Goal: Check status: Check status

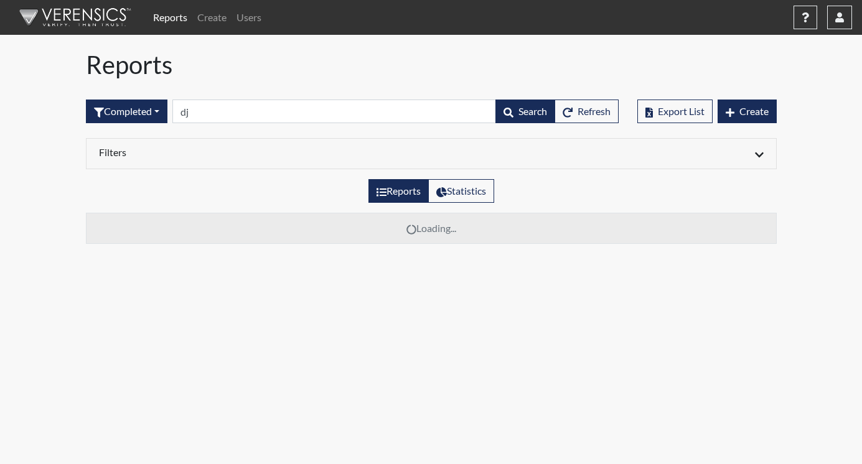
type input "d"
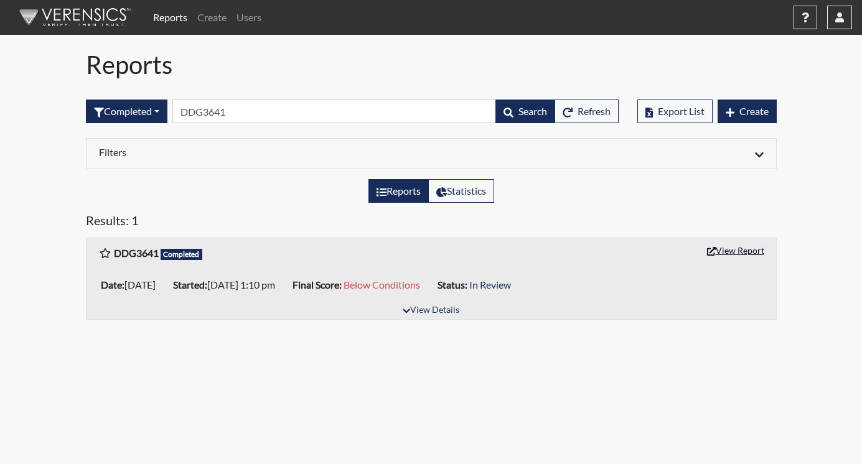
type input "DDG3641"
click at [739, 248] on button "View Report" at bounding box center [735, 250] width 68 height 19
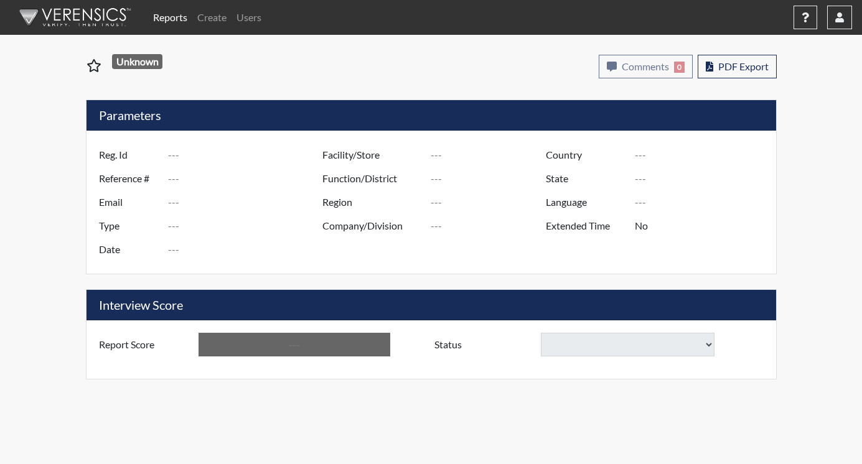
type input "DDG3641"
type input "51052"
type input "---"
type input "Corrections Pre-Employment"
type input "Sep 2, 2025"
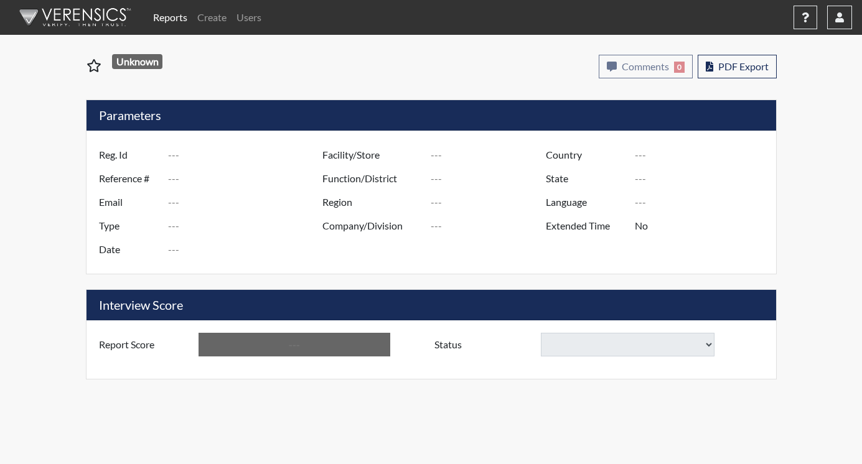
type input "[PERSON_NAME] CTC"
type input "[GEOGRAPHIC_DATA]"
type input "[US_STATE]"
type input "English"
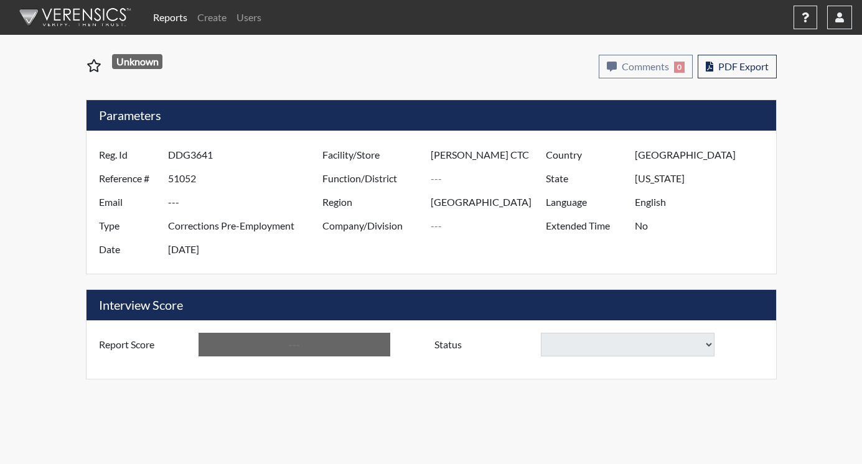
type input "Below Conditions"
select select
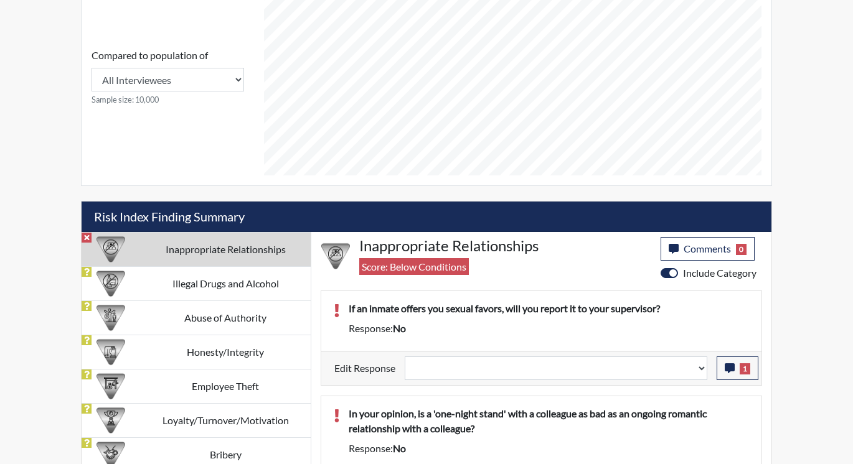
scroll to position [594, 0]
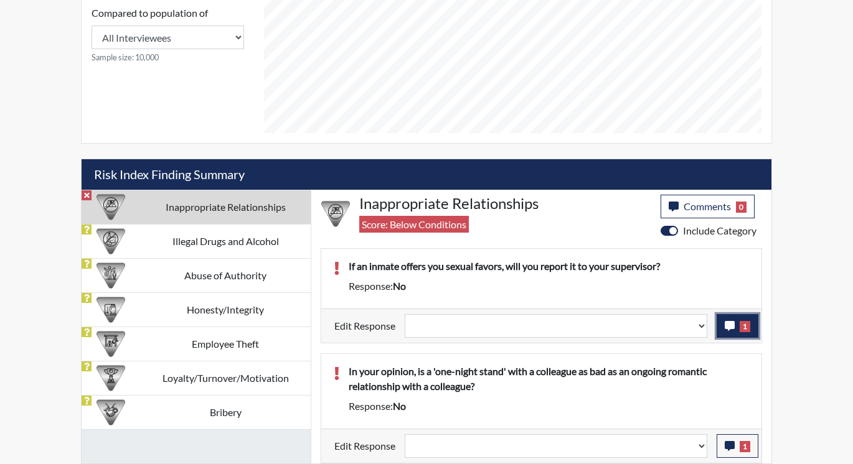
click at [729, 329] on icon "button" at bounding box center [729, 326] width 10 height 10
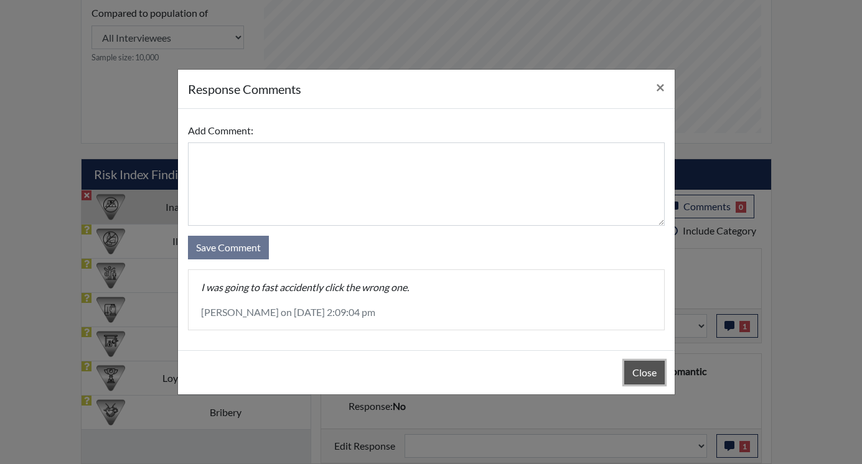
click at [635, 370] on button "Close" at bounding box center [644, 373] width 40 height 24
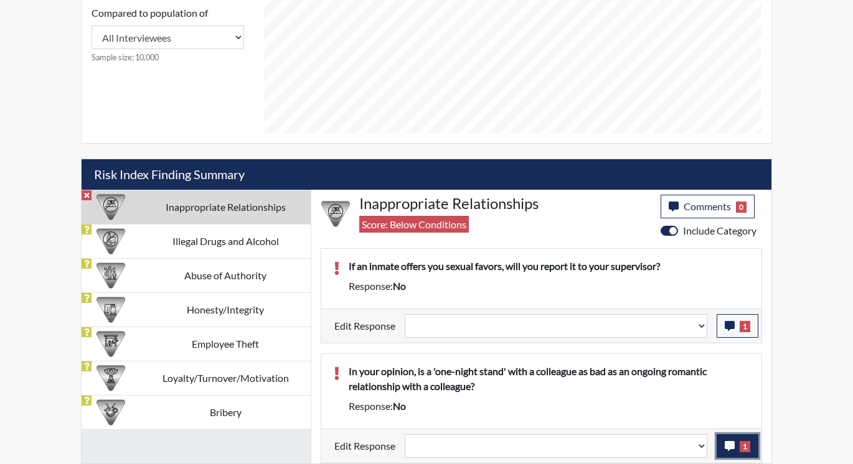
click at [726, 444] on icon "button" at bounding box center [729, 446] width 10 height 10
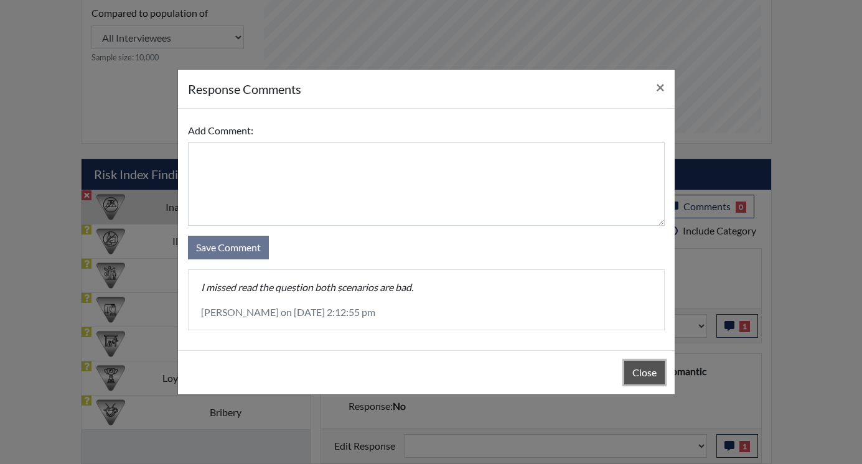
click at [639, 376] on button "Close" at bounding box center [644, 373] width 40 height 24
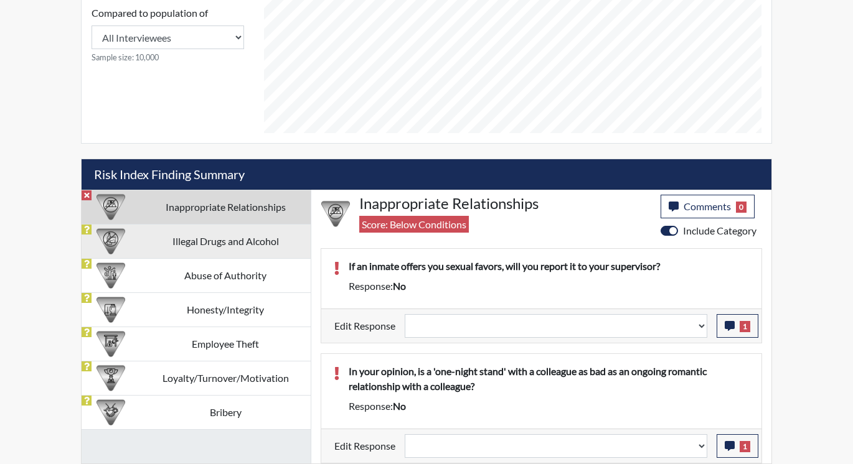
click at [238, 241] on td "Illegal Drugs and Alcohol" at bounding box center [225, 241] width 171 height 34
select select
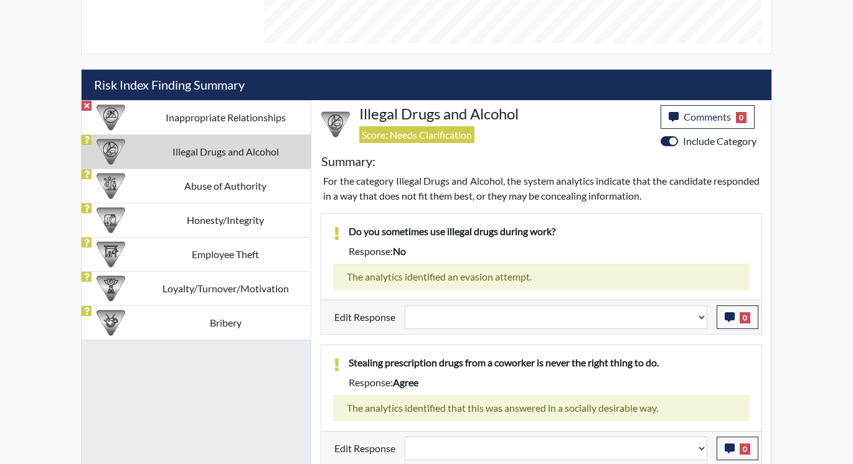
scroll to position [686, 0]
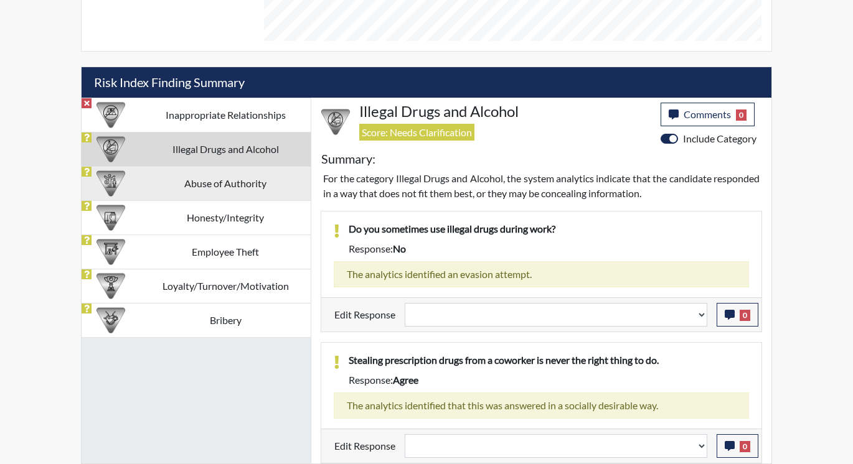
click at [197, 178] on td "Abuse of Authority" at bounding box center [225, 183] width 171 height 34
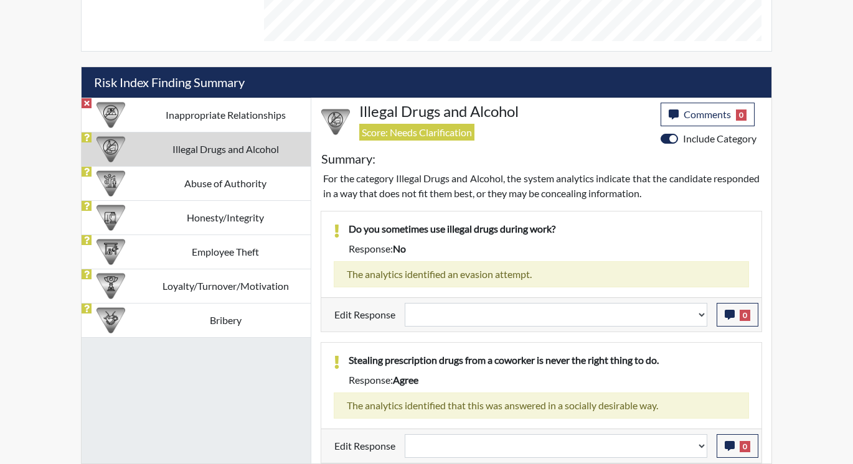
scroll to position [649, 0]
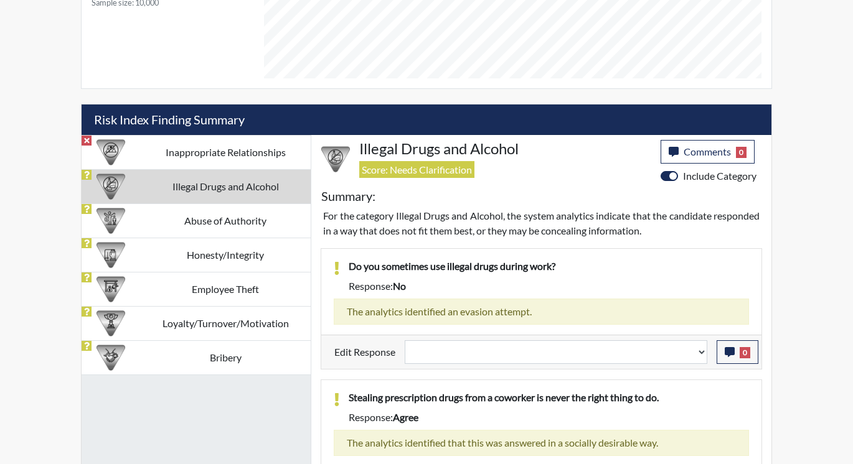
select select
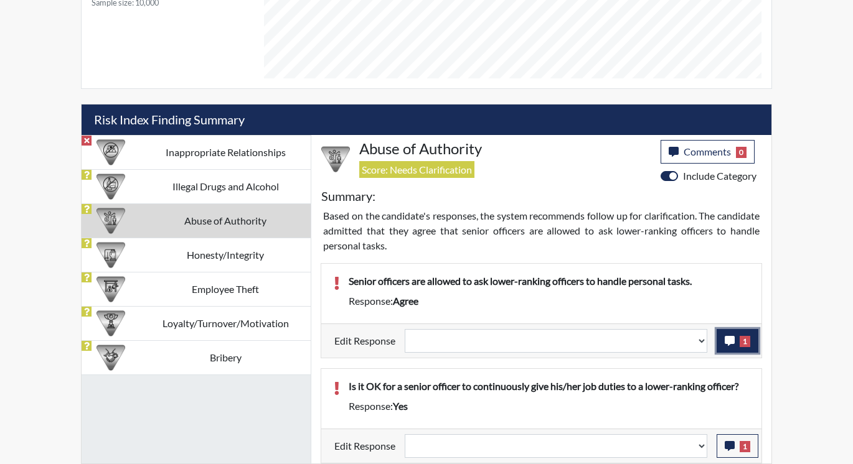
click at [739, 343] on button "1" at bounding box center [737, 341] width 42 height 24
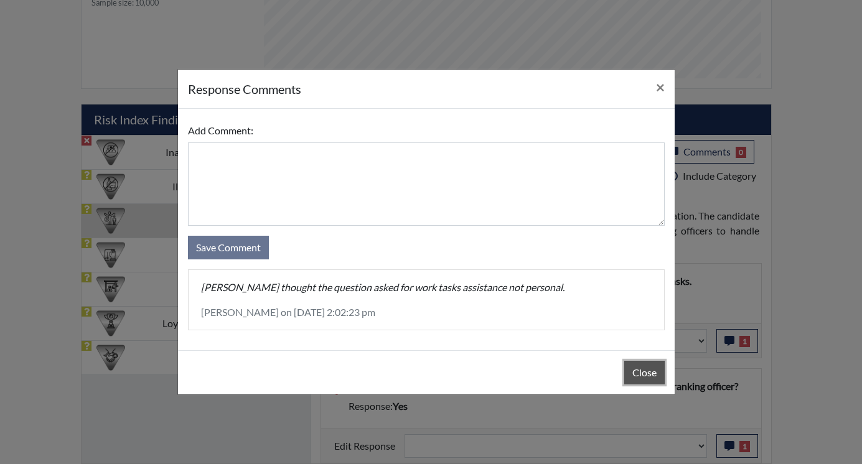
click at [647, 368] on button "Close" at bounding box center [644, 373] width 40 height 24
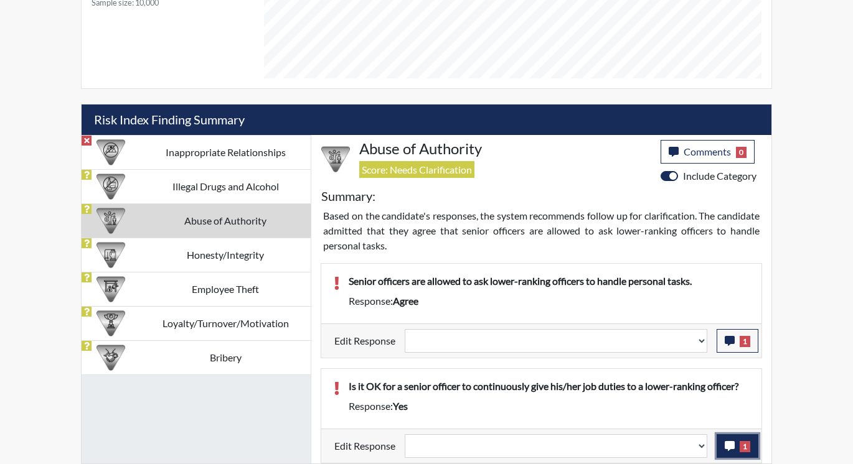
click at [733, 448] on icon "button" at bounding box center [729, 446] width 10 height 10
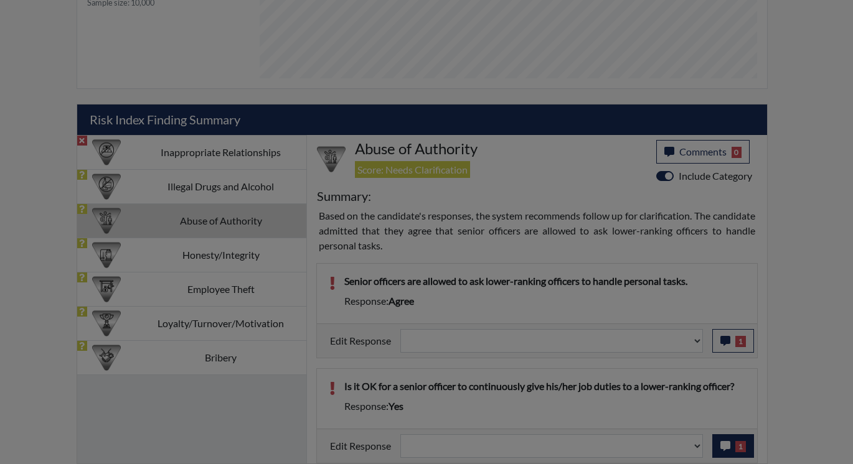
click at [733, 448] on div at bounding box center [426, 232] width 853 height 464
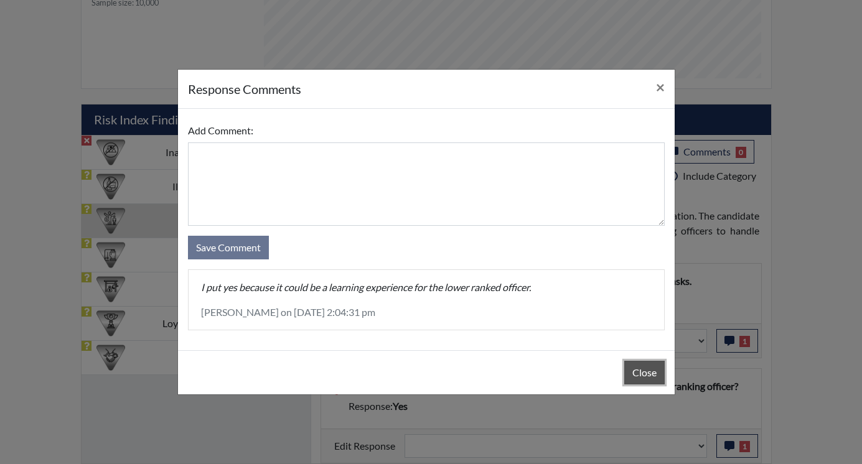
click at [645, 370] on button "Close" at bounding box center [644, 373] width 40 height 24
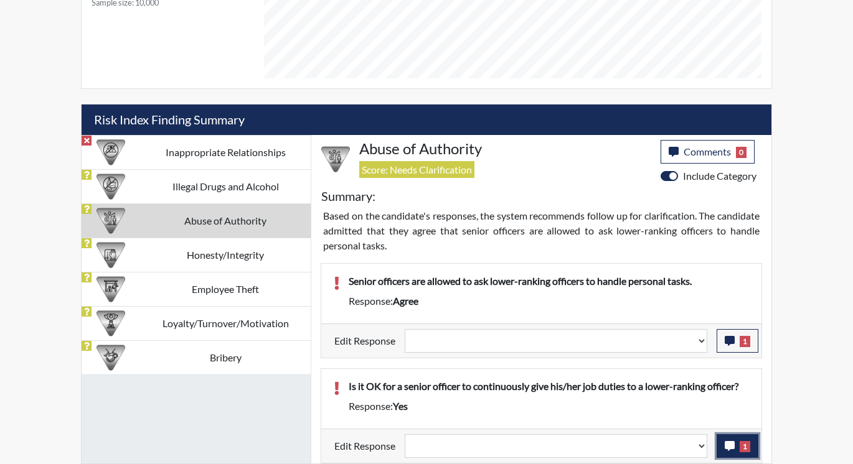
click at [731, 444] on icon "button" at bounding box center [729, 446] width 10 height 10
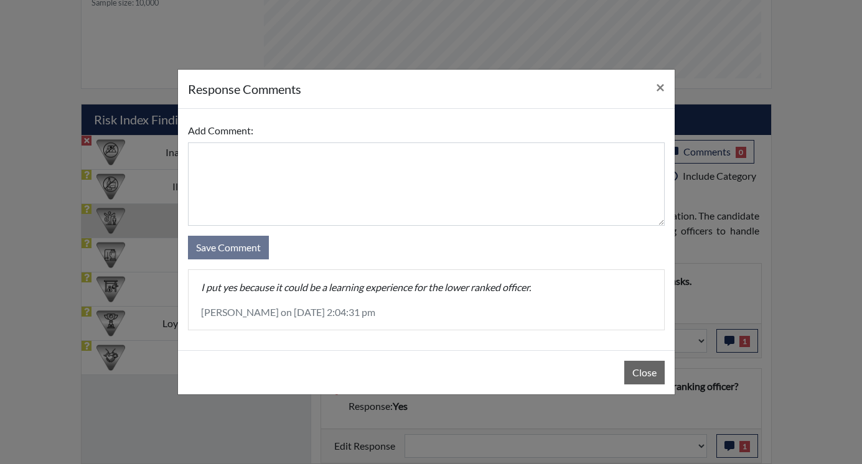
click at [639, 360] on div "Close" at bounding box center [426, 372] width 497 height 44
click at [633, 370] on button "Close" at bounding box center [644, 373] width 40 height 24
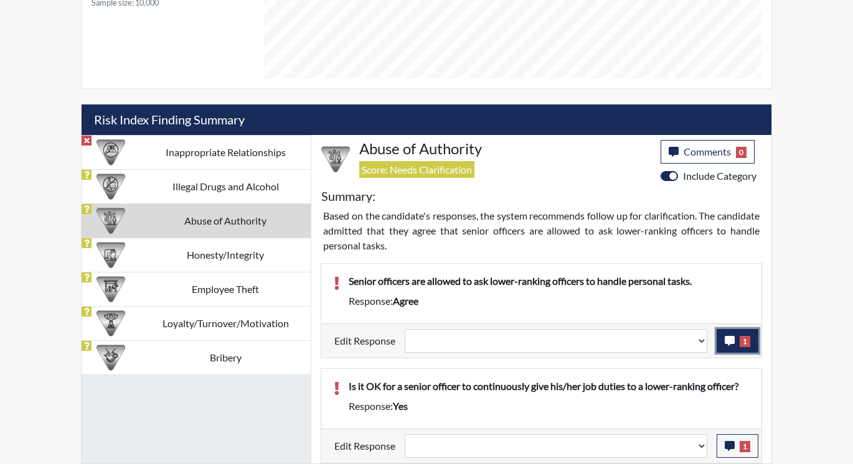
click at [735, 334] on button "1" at bounding box center [737, 341] width 42 height 24
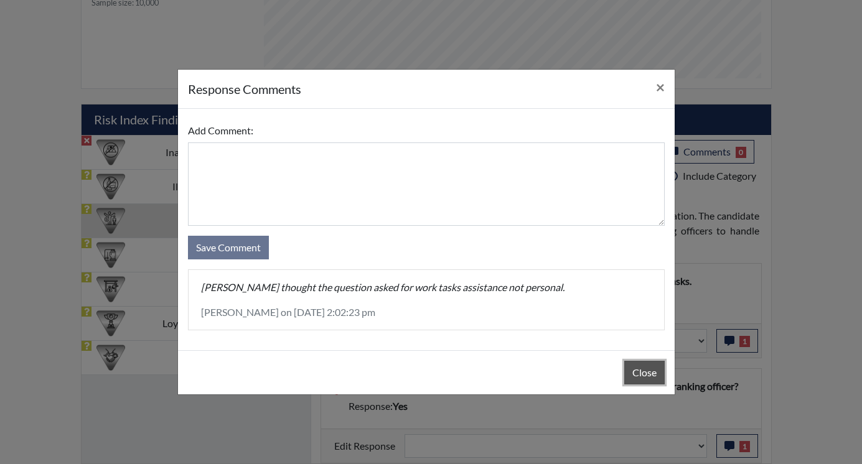
click at [640, 377] on button "Close" at bounding box center [644, 373] width 40 height 24
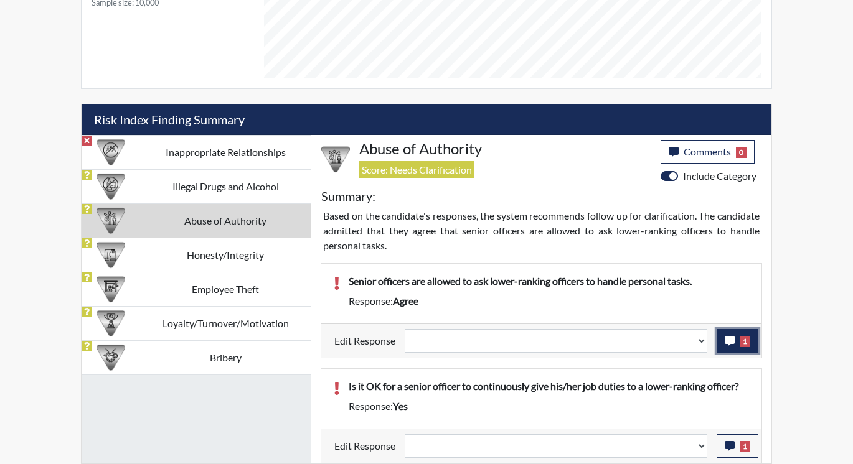
click at [726, 340] on icon "button" at bounding box center [729, 341] width 10 height 10
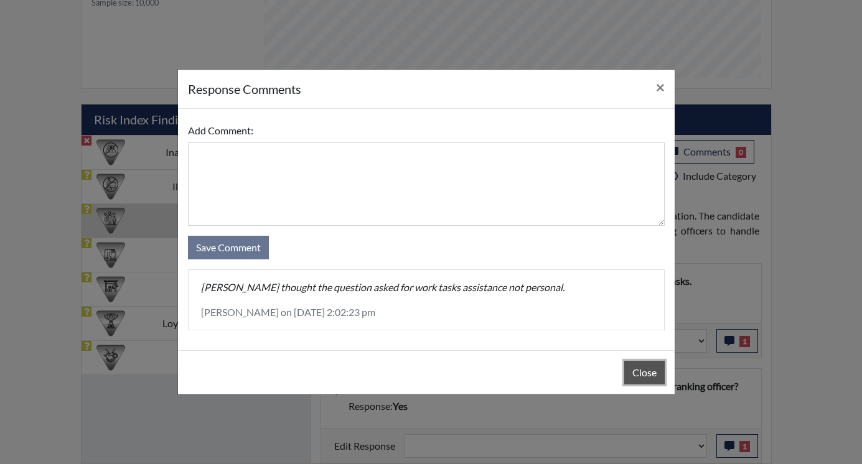
click at [639, 368] on button "Close" at bounding box center [644, 373] width 40 height 24
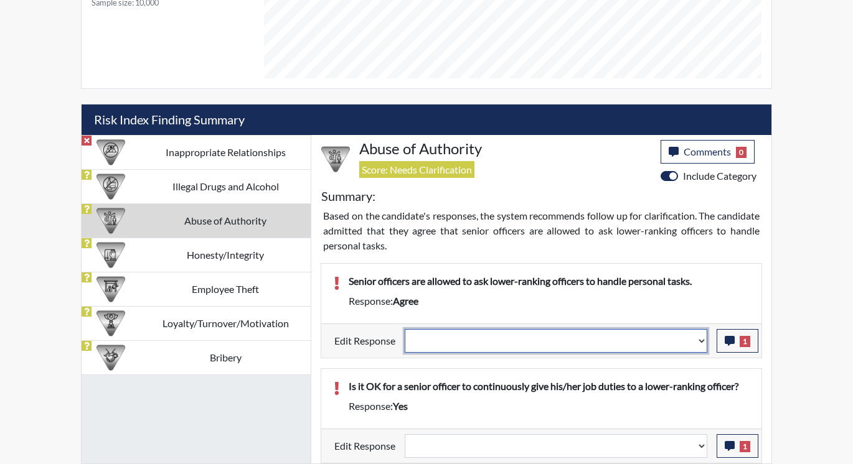
click at [706, 339] on select "Question is not relevant. Results will be updated. Reasonable explanation provi…" at bounding box center [556, 341] width 302 height 24
click at [703, 338] on select "Question is not relevant. Results will be updated. Reasonable explanation provi…" at bounding box center [556, 341] width 302 height 24
select select "reasonable-explanation-provided"
click at [405, 329] on select "Question is not relevant. Results will be updated. Reasonable explanation provi…" at bounding box center [556, 341] width 302 height 24
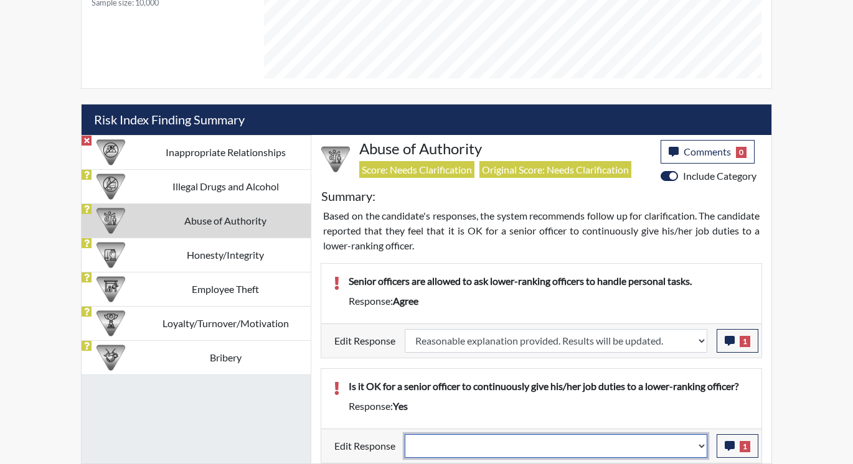
click at [704, 444] on select "Question is not relevant. Results will be updated. Reasonable explanation provi…" at bounding box center [556, 446] width 302 height 24
click at [704, 442] on select "Question is not relevant. Results will be updated. Reasonable explanation provi…" at bounding box center [556, 446] width 302 height 24
select select "reasonable-explanation-provided"
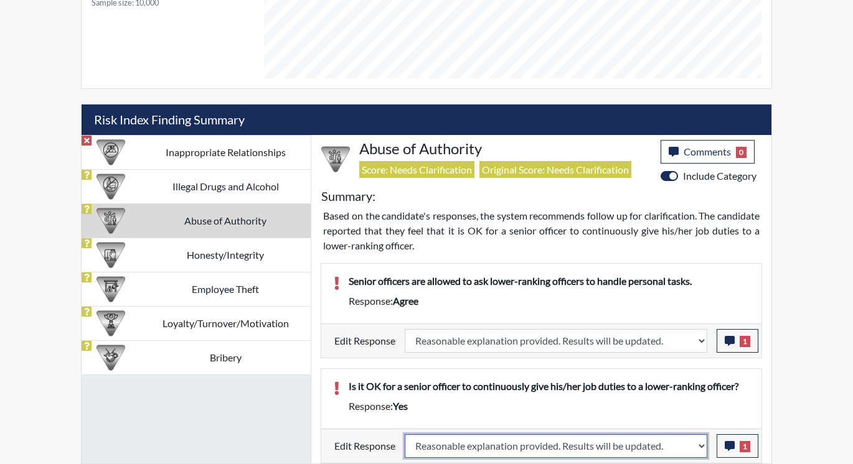
click at [405, 434] on select "Question is not relevant. Results will be updated. Reasonable explanation provi…" at bounding box center [556, 446] width 302 height 24
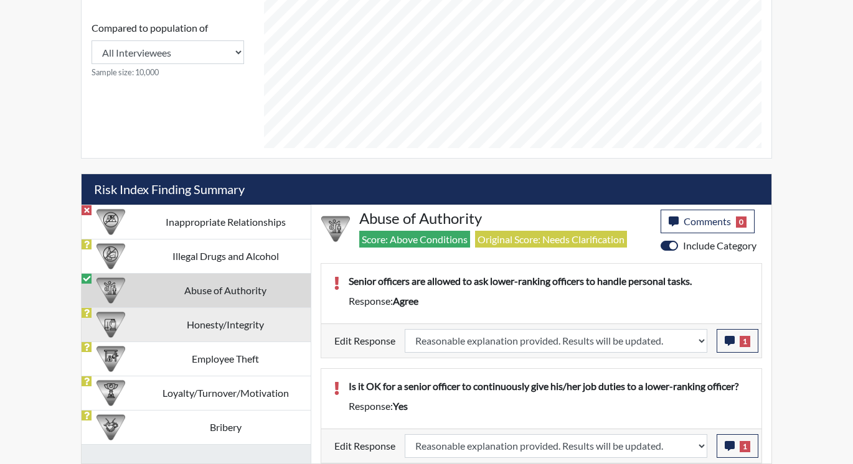
click at [226, 324] on td "Honesty/Integrity" at bounding box center [225, 324] width 171 height 34
select select
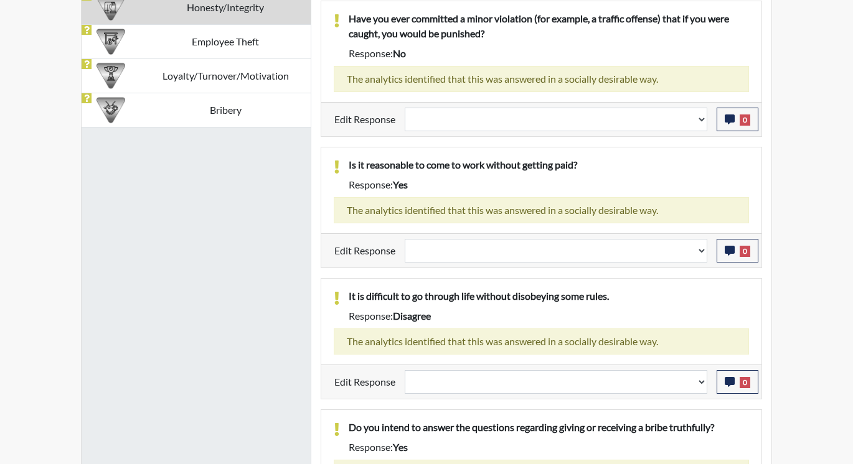
scroll to position [777, 0]
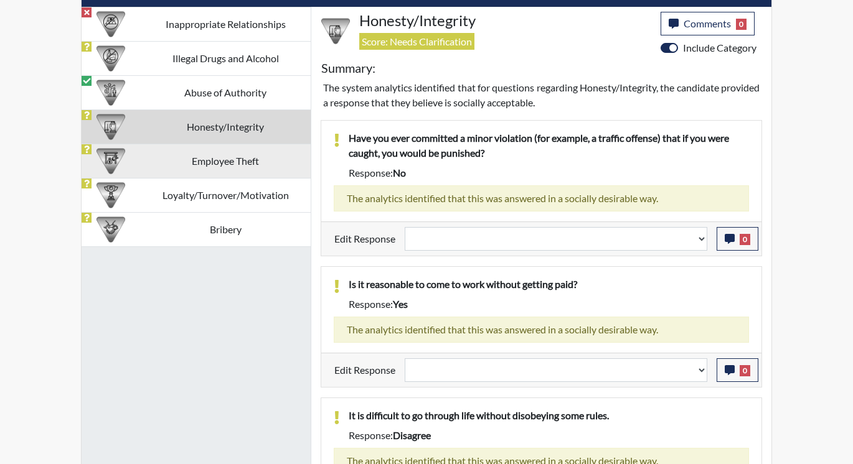
click at [177, 159] on td "Employee Theft" at bounding box center [225, 161] width 171 height 34
select select
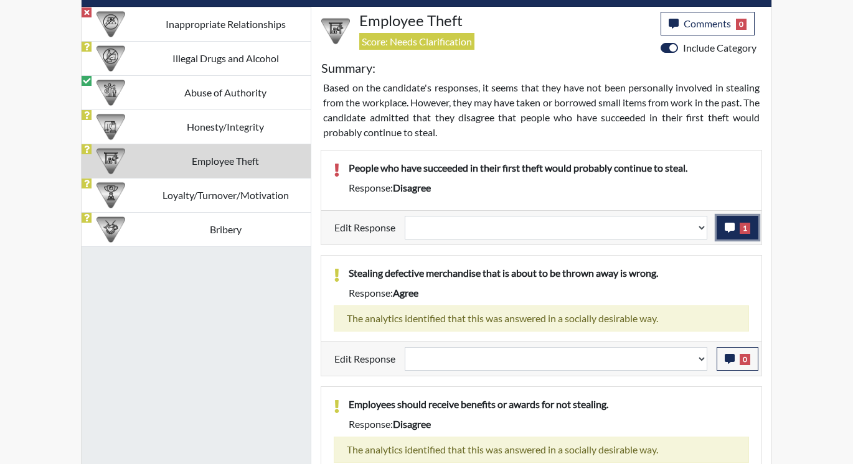
click at [736, 230] on button "1" at bounding box center [737, 228] width 42 height 24
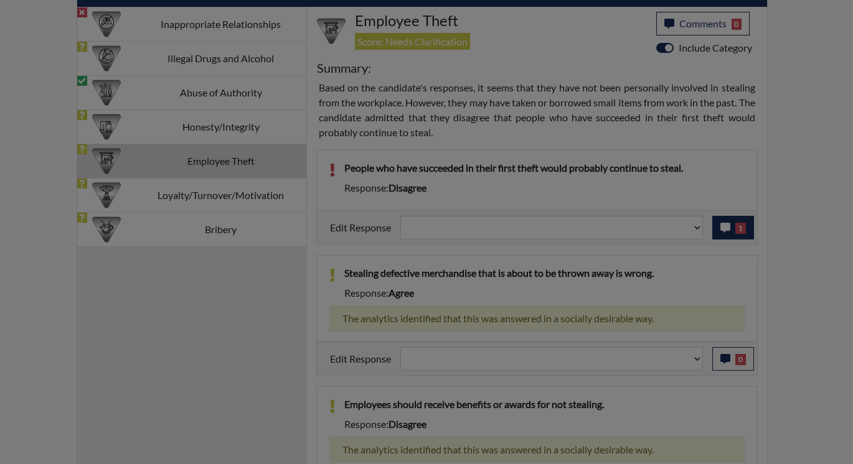
click at [736, 230] on div at bounding box center [426, 232] width 853 height 464
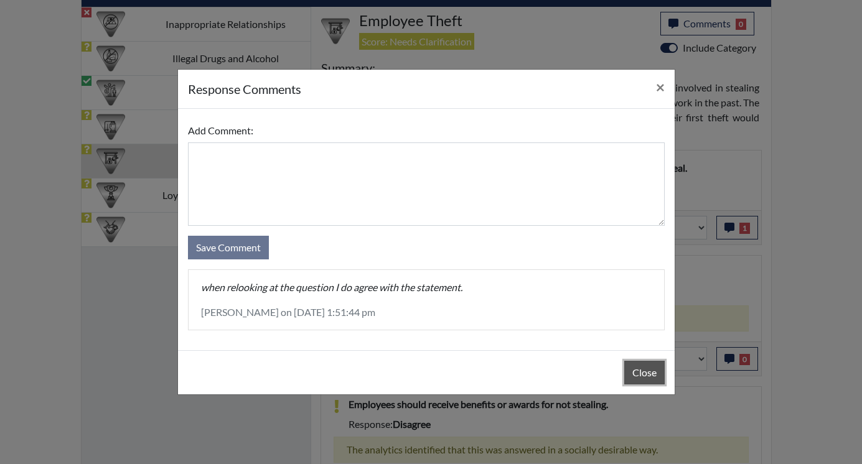
click at [634, 375] on button "Close" at bounding box center [644, 373] width 40 height 24
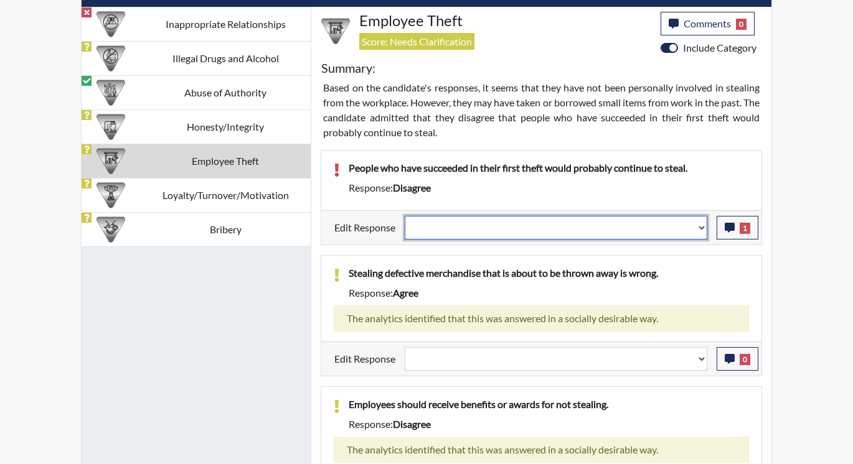
click at [699, 223] on select "Question is not relevant. Results will be updated. Reasonable explanation provi…" at bounding box center [556, 228] width 302 height 24
click at [698, 228] on select "Question is not relevant. Results will be updated. Reasonable explanation provi…" at bounding box center [556, 228] width 302 height 24
select select "reasonable-explanation-provided"
click at [405, 216] on select "Question is not relevant. Results will be updated. Reasonable explanation provi…" at bounding box center [556, 228] width 302 height 24
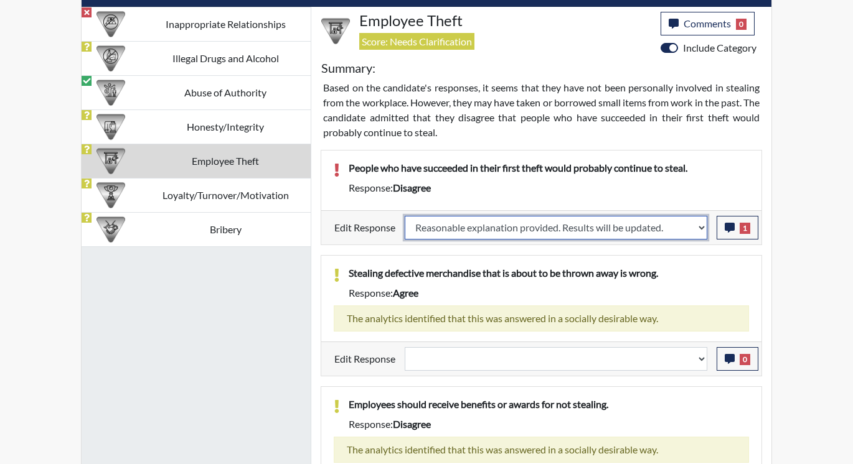
select select
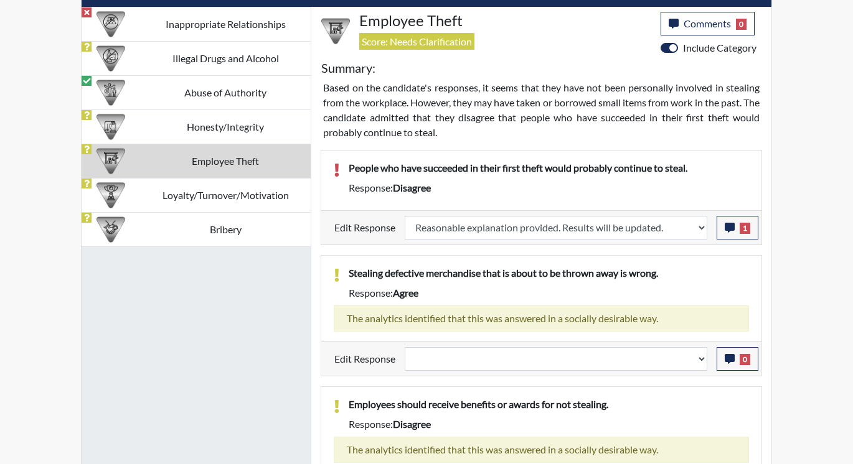
select select
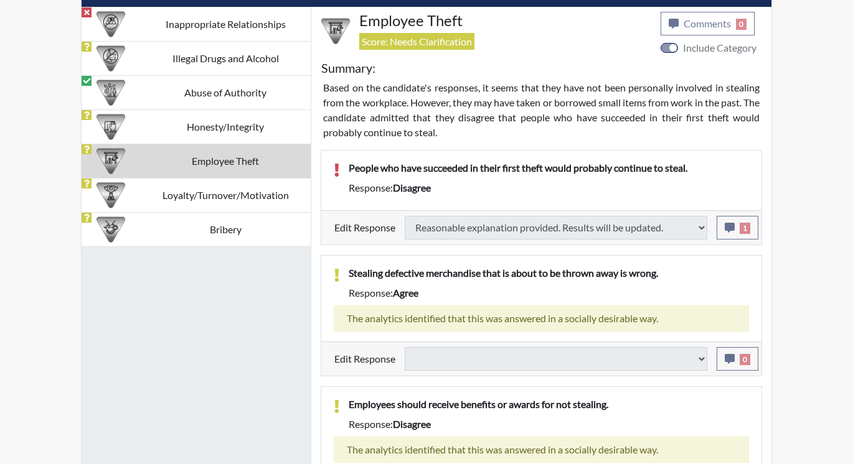
select select
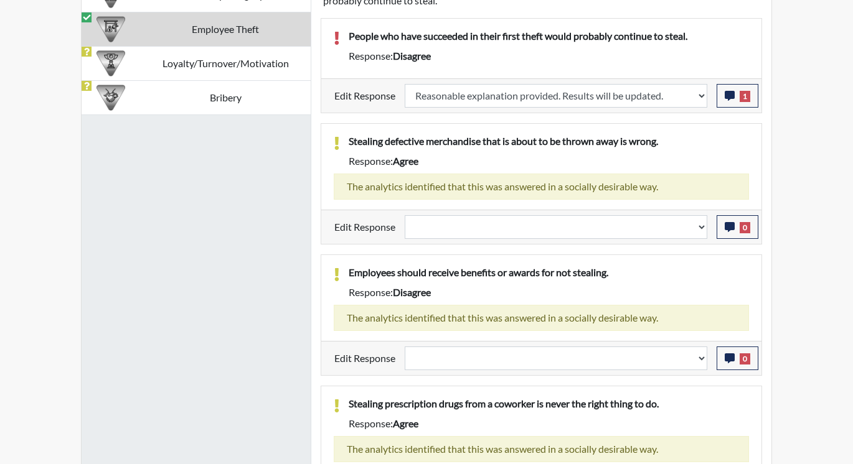
scroll to position [891, 0]
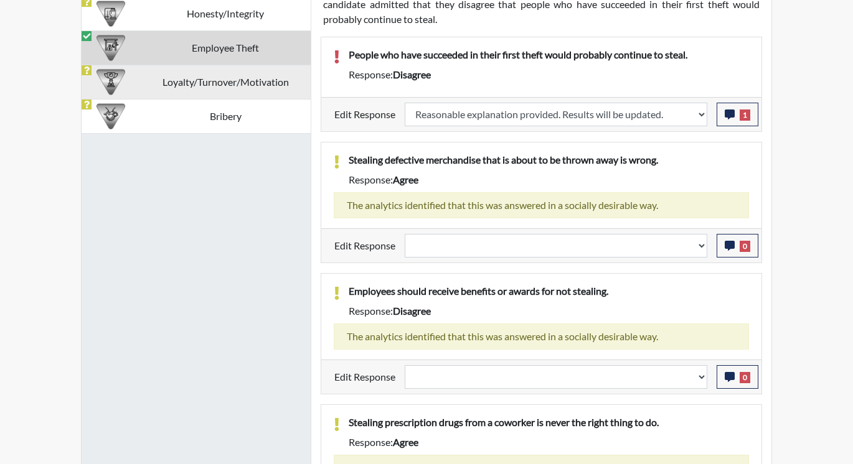
click at [246, 85] on td "Loyalty/Turnover/Motivation" at bounding box center [225, 82] width 171 height 34
select select
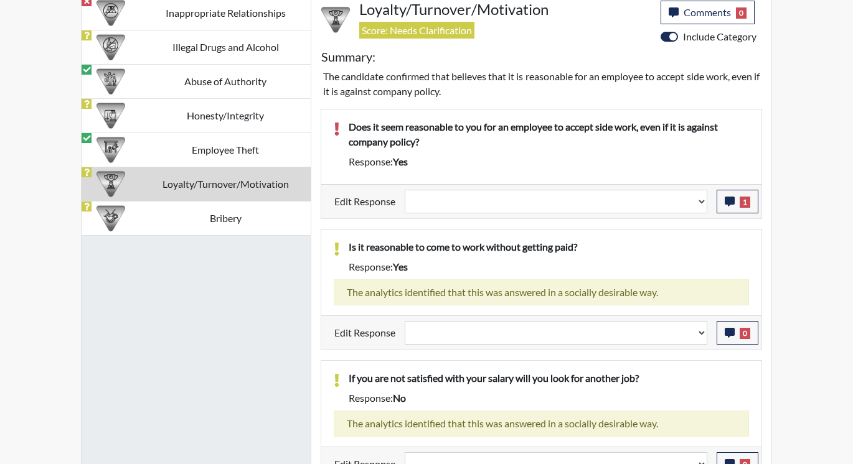
scroll to position [766, 0]
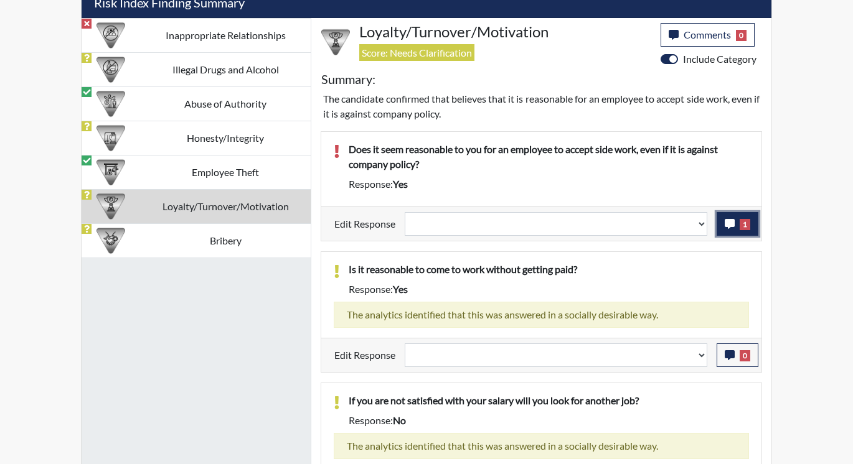
click at [729, 223] on icon "button" at bounding box center [729, 224] width 10 height 10
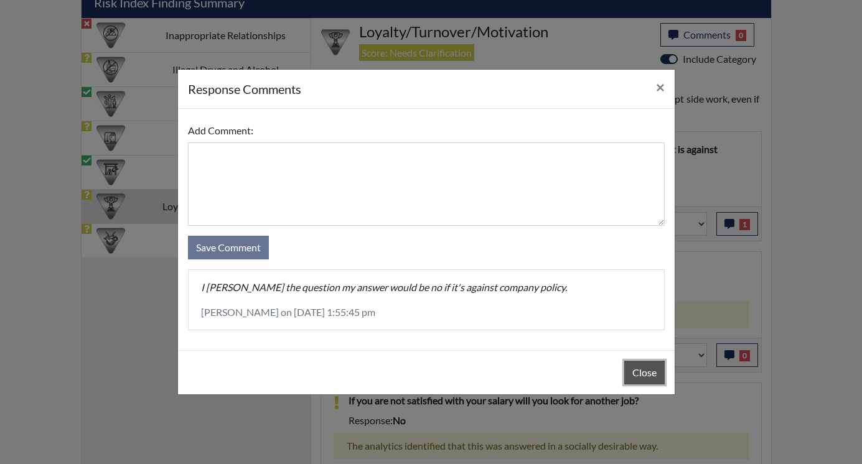
click at [634, 367] on button "Close" at bounding box center [644, 373] width 40 height 24
drag, startPoint x: 634, startPoint y: 367, endPoint x: 683, endPoint y: 287, distance: 93.9
click at [636, 363] on button "Close" at bounding box center [644, 373] width 40 height 24
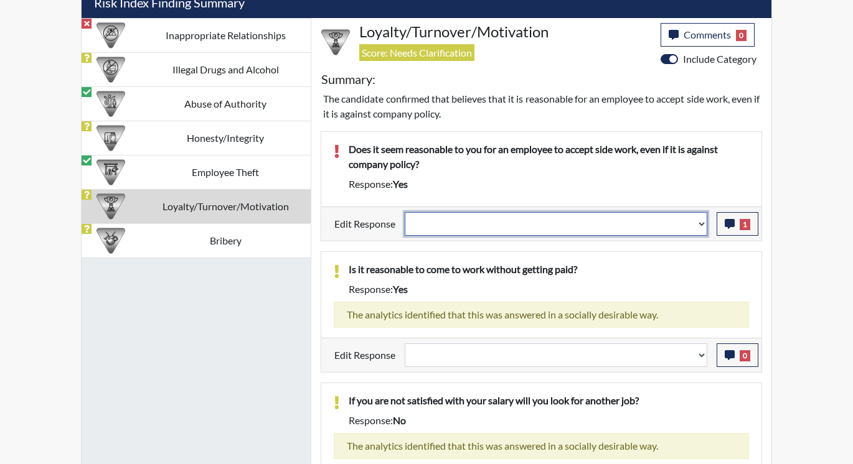
click at [699, 223] on select "Question is not relevant. Results will be updated. Reasonable explanation provi…" at bounding box center [556, 224] width 302 height 24
drag, startPoint x: 699, startPoint y: 223, endPoint x: 691, endPoint y: 240, distance: 18.9
click at [693, 235] on select "Question is not relevant. Results will be updated. Reasonable explanation provi…" at bounding box center [556, 224] width 302 height 24
click at [700, 225] on select "Question is not relevant. Results will be updated. Reasonable explanation provi…" at bounding box center [556, 224] width 302 height 24
select select "reasonable-explanation-provided"
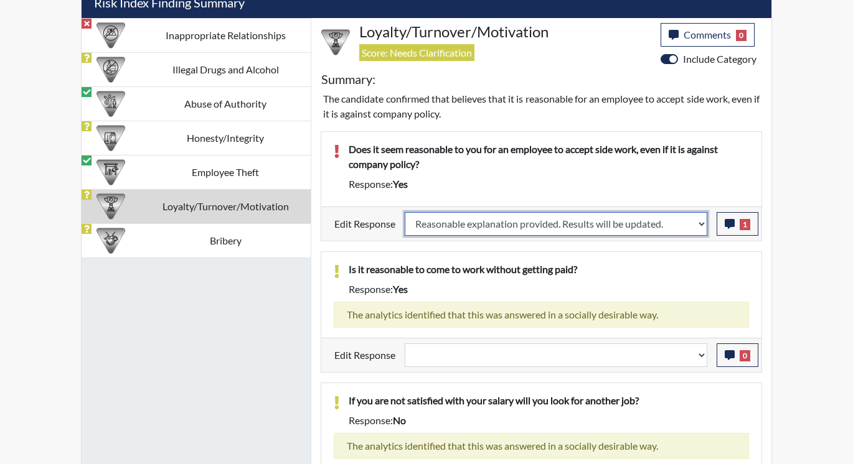
click at [405, 212] on select "Question is not relevant. Results will be updated. Reasonable explanation provi…" at bounding box center [556, 224] width 302 height 24
select select
click at [679, 265] on p "Is it reasonable to come to work without getting paid?" at bounding box center [549, 269] width 400 height 15
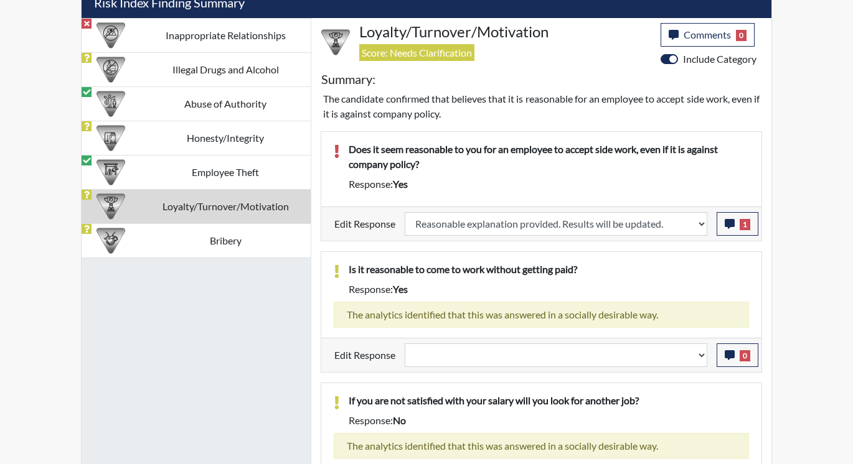
select select
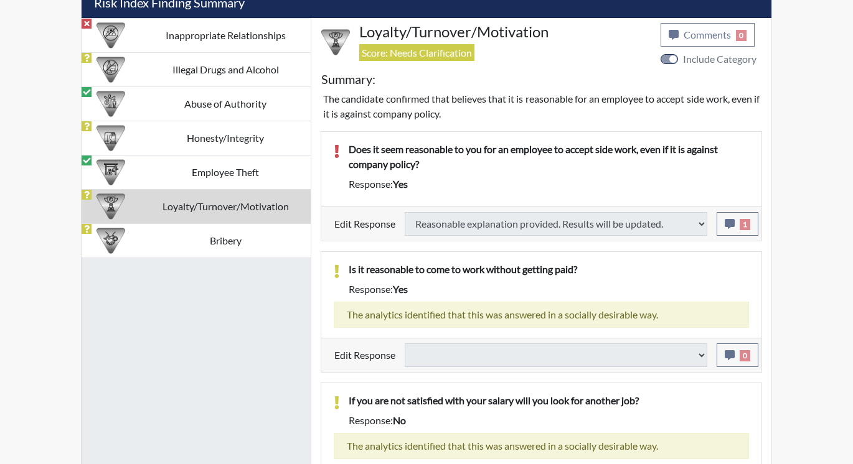
select select
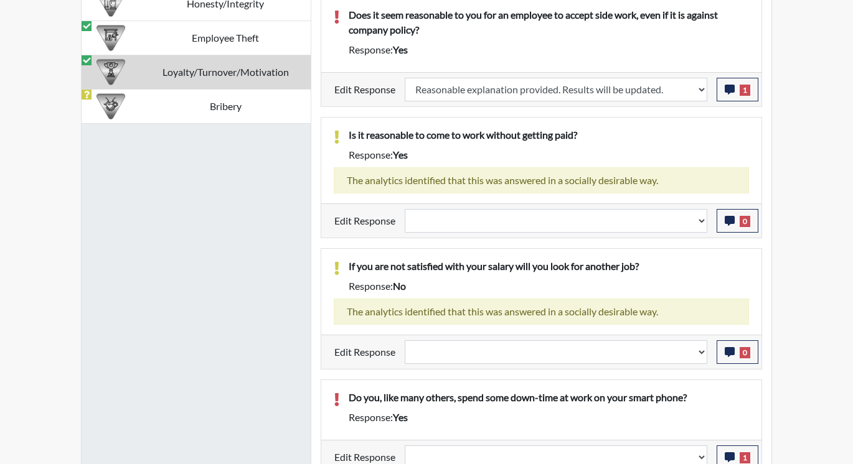
scroll to position [912, 0]
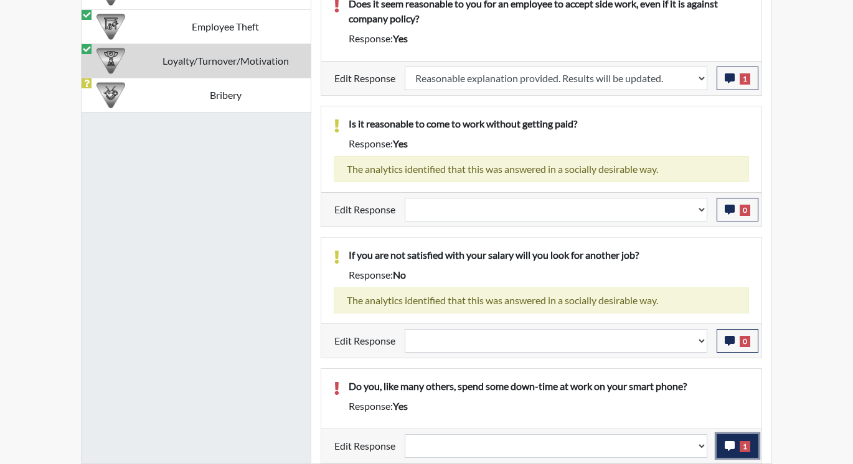
click at [729, 444] on icon "button" at bounding box center [729, 446] width 10 height 10
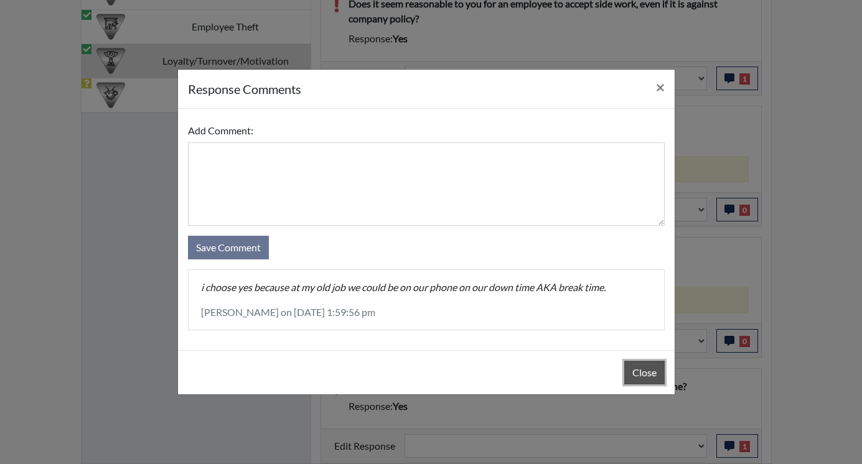
click at [653, 372] on button "Close" at bounding box center [644, 373] width 40 height 24
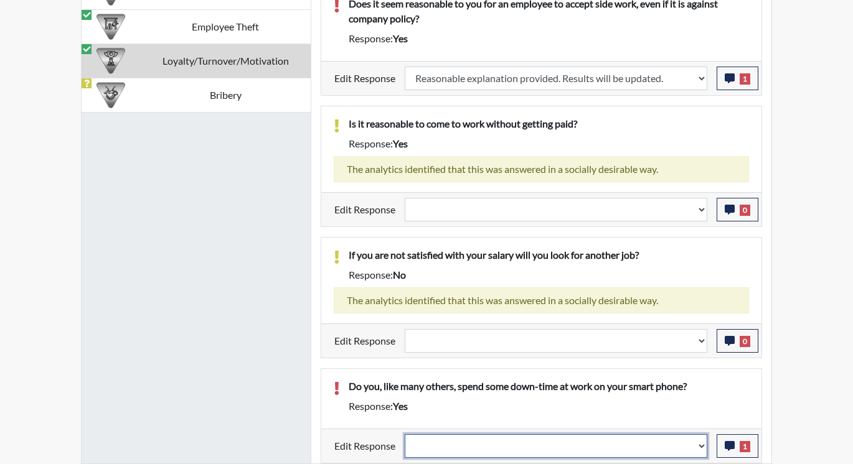
click at [699, 444] on select "Question is not relevant. Results will be updated. Reasonable explanation provi…" at bounding box center [556, 446] width 302 height 24
select select "reasonable-explanation-provided"
click at [405, 434] on select "Question is not relevant. Results will be updated. Reasonable explanation provi…" at bounding box center [556, 446] width 302 height 24
select select
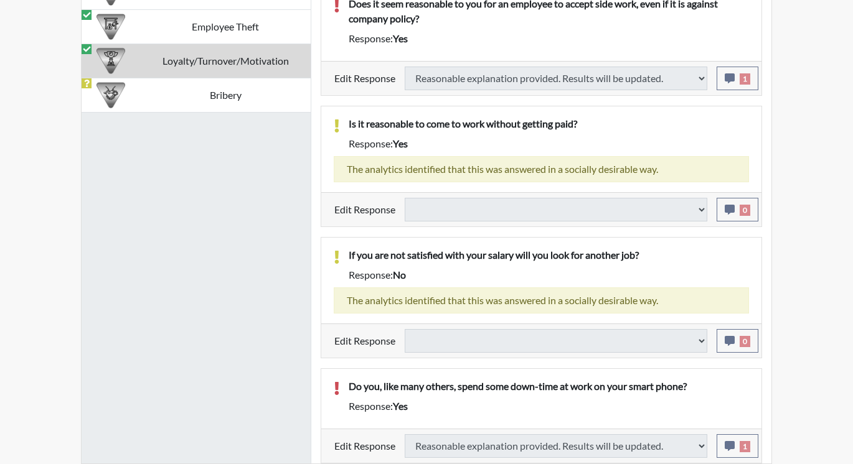
select select
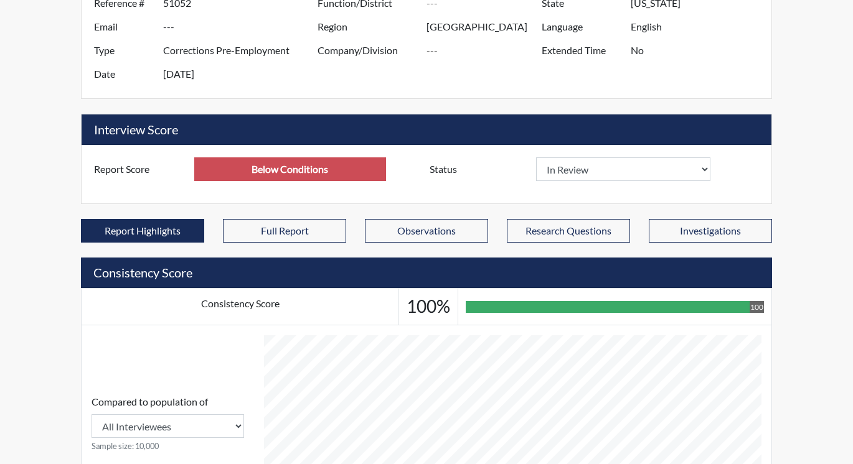
scroll to position [601, 0]
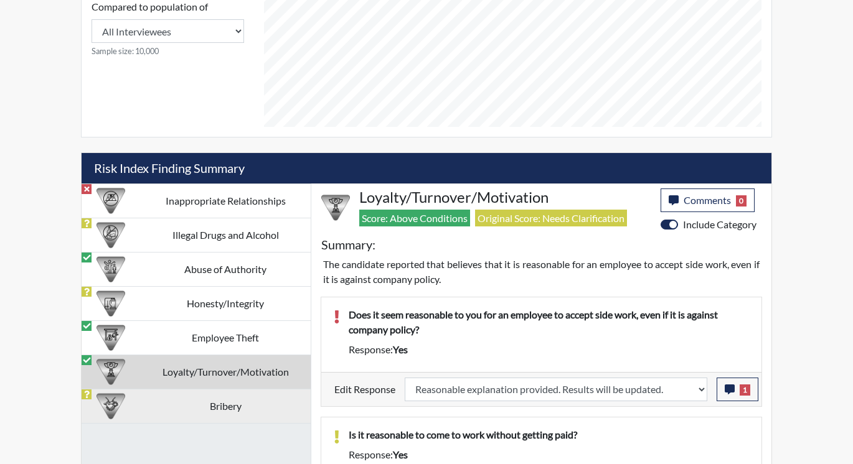
click at [213, 402] on td "Bribery" at bounding box center [225, 406] width 171 height 34
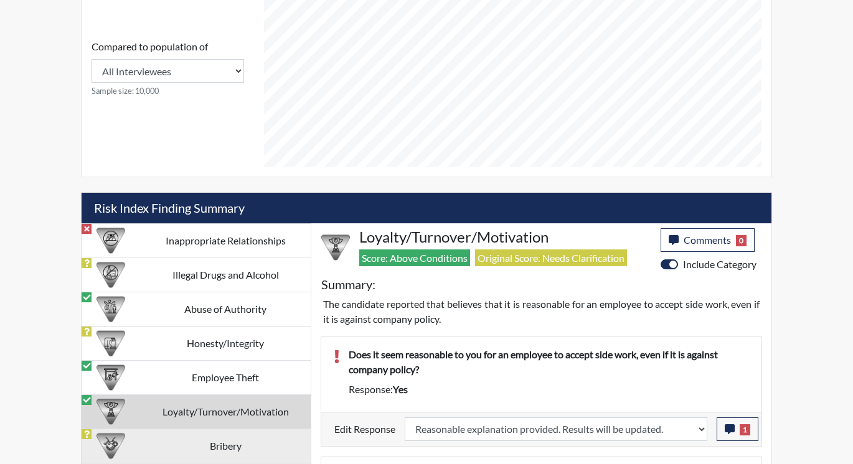
select select
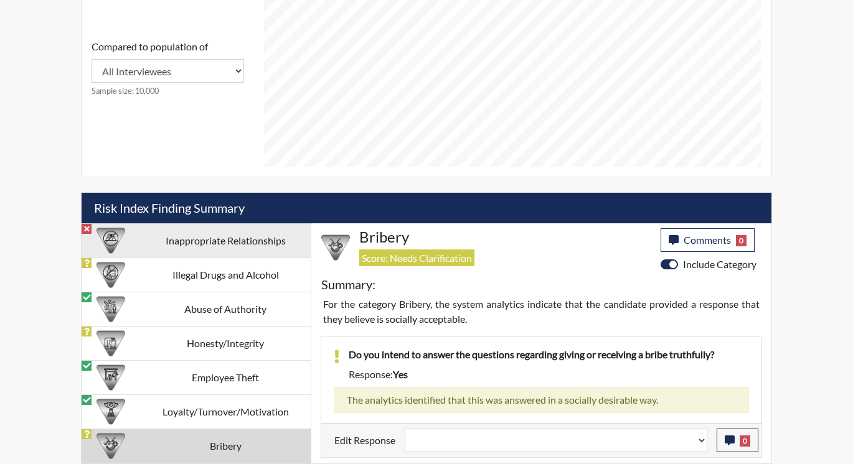
click at [256, 245] on td "Inappropriate Relationships" at bounding box center [225, 240] width 171 height 34
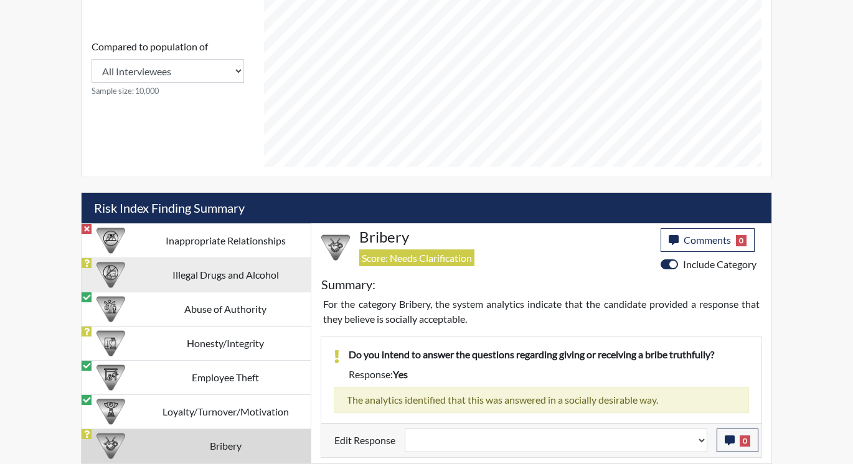
scroll to position [594, 0]
select select
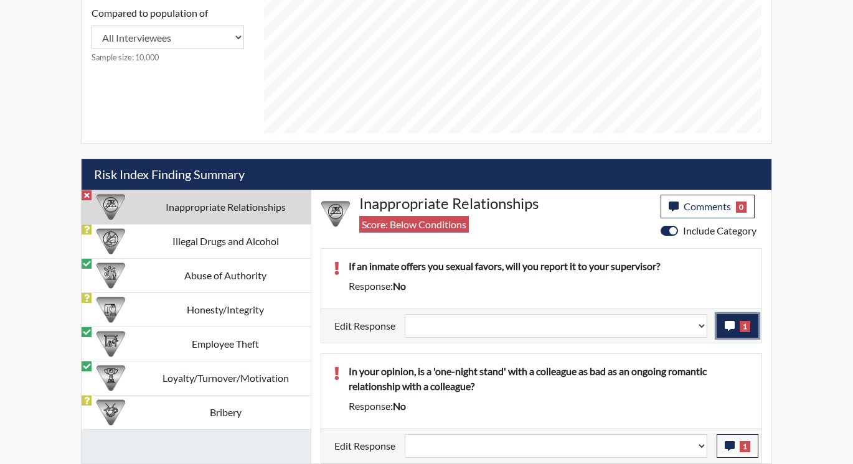
click at [748, 326] on span "1" at bounding box center [744, 326] width 11 height 11
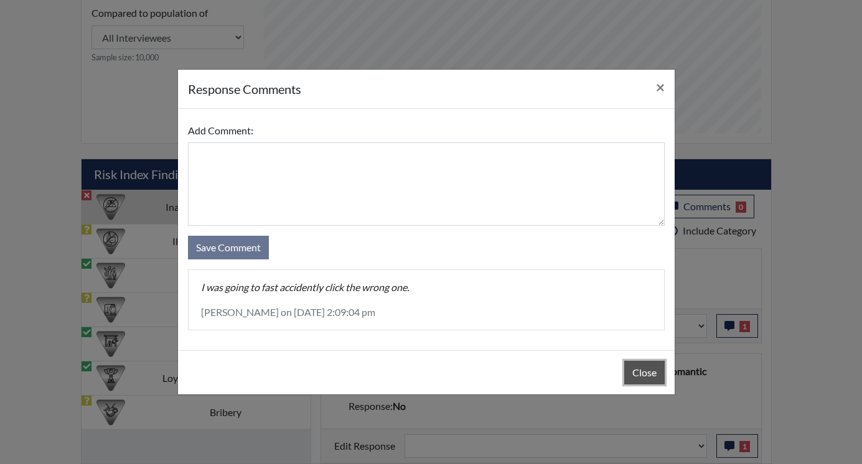
click at [647, 373] on button "Close" at bounding box center [644, 373] width 40 height 24
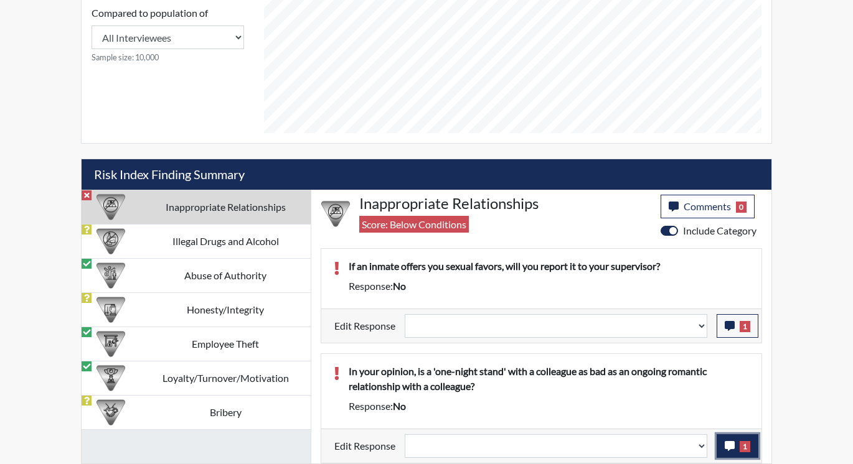
click at [736, 438] on button "1" at bounding box center [737, 446] width 42 height 24
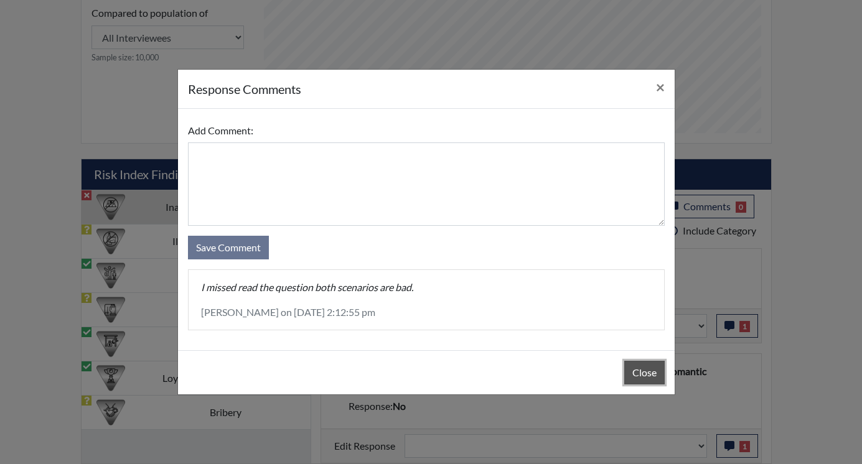
click at [652, 370] on button "Close" at bounding box center [644, 373] width 40 height 24
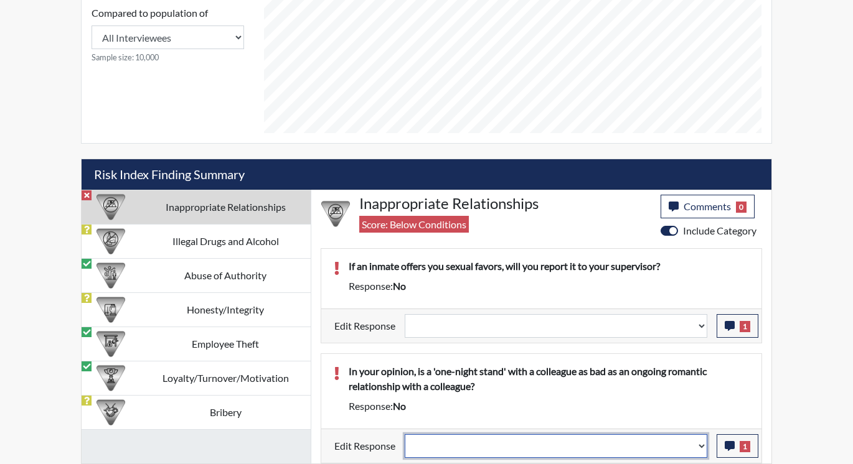
click at [699, 442] on select "Question is not relevant. Results will be updated. Reasonable explanation provi…" at bounding box center [556, 446] width 302 height 24
select select "reasonable-explanation-provided"
click at [405, 434] on select "Question is not relevant. Results will be updated. Reasonable explanation provi…" at bounding box center [556, 446] width 302 height 24
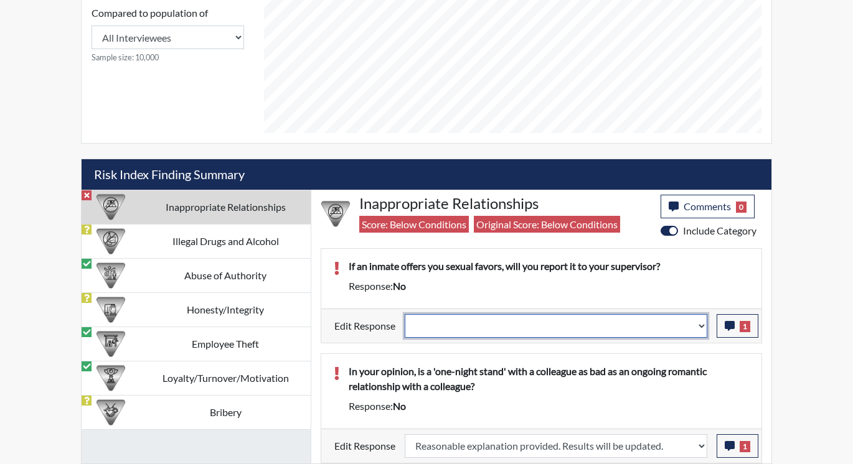
click at [699, 324] on select "Question is not relevant. Results will be updated. Reasonable explanation provi…" at bounding box center [556, 326] width 302 height 24
select select "reasonable-explanation-provided"
click at [405, 314] on select "Question is not relevant. Results will be updated. Reasonable explanation provi…" at bounding box center [556, 326] width 302 height 24
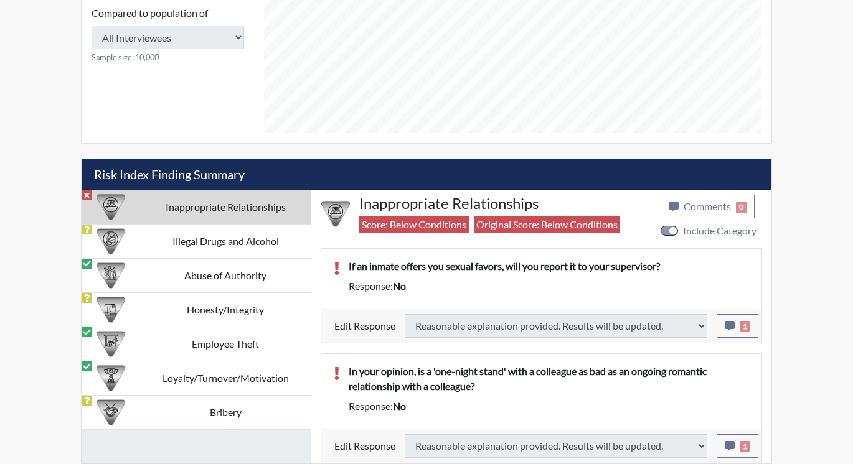
type input "Above Conditions"
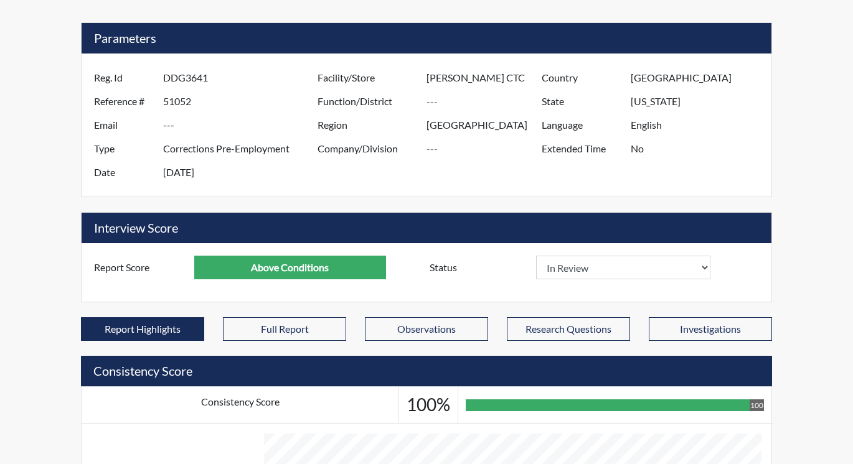
scroll to position [0, 0]
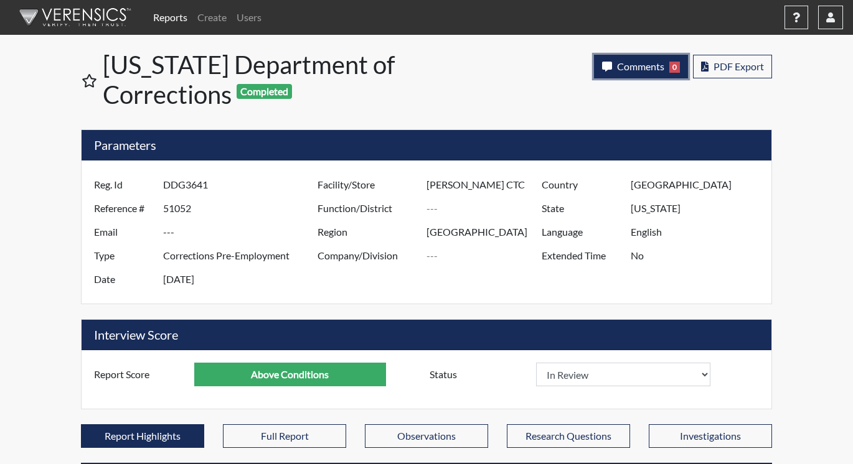
click at [639, 68] on span "Comments" at bounding box center [640, 66] width 47 height 12
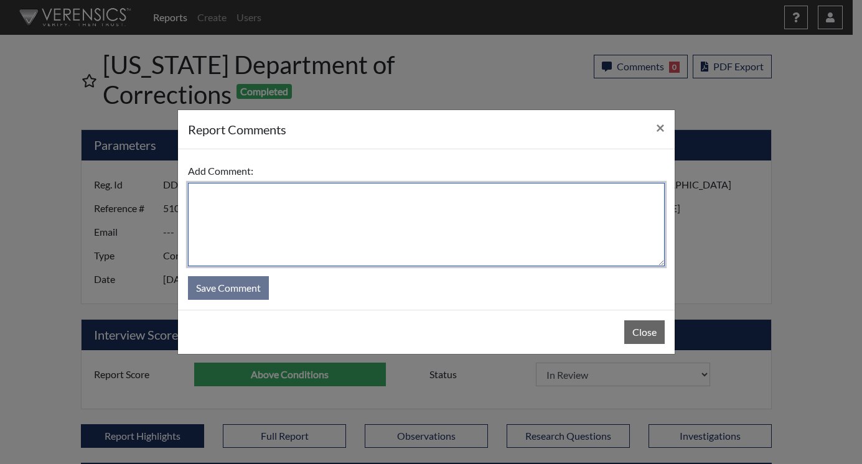
click at [252, 210] on textarea at bounding box center [426, 224] width 477 height 83
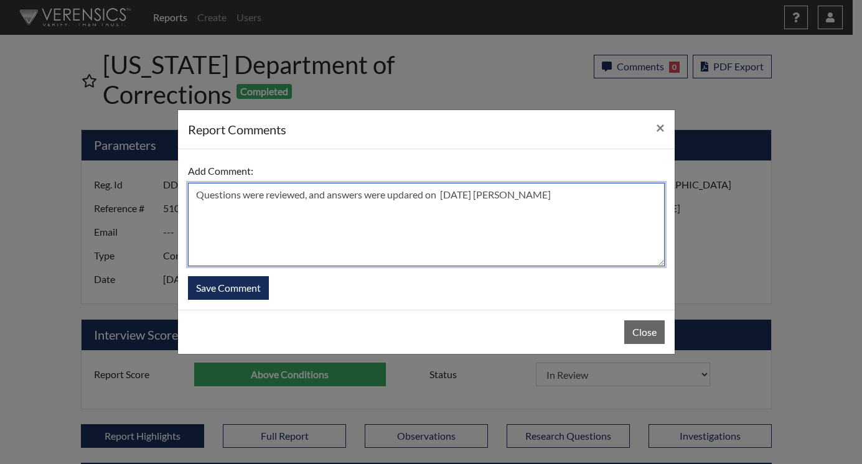
click at [451, 198] on textarea "Questions were reviewed, and answers were updared on 10/2/25 N. Brown" at bounding box center [426, 224] width 477 height 83
click at [576, 192] on textarea "Questions were reviewed, and answers were updared on 10/2/25 N. Brown" at bounding box center [426, 224] width 477 height 83
type textarea "Questions were reviewed, and answers were updated on 10/2/25 N. Brown"
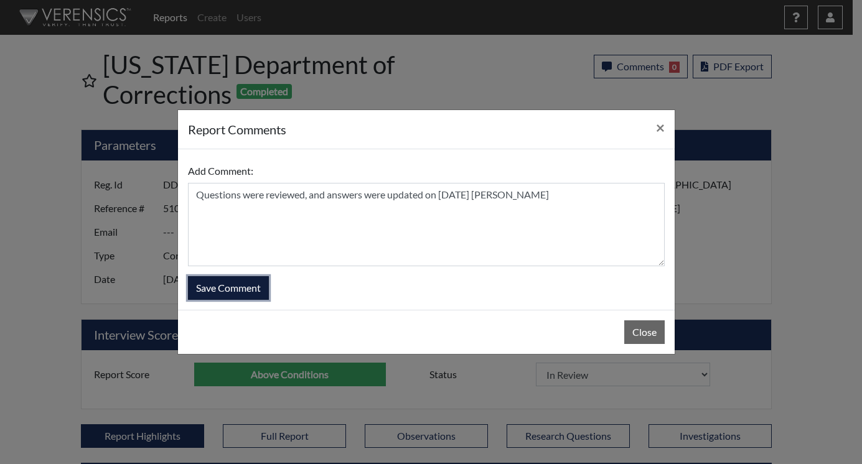
click at [226, 288] on button "Save Comment" at bounding box center [228, 288] width 81 height 24
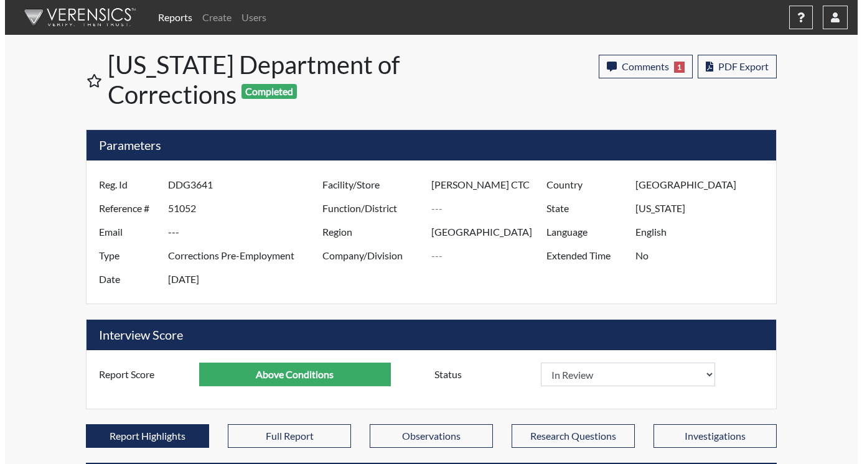
scroll to position [207, 517]
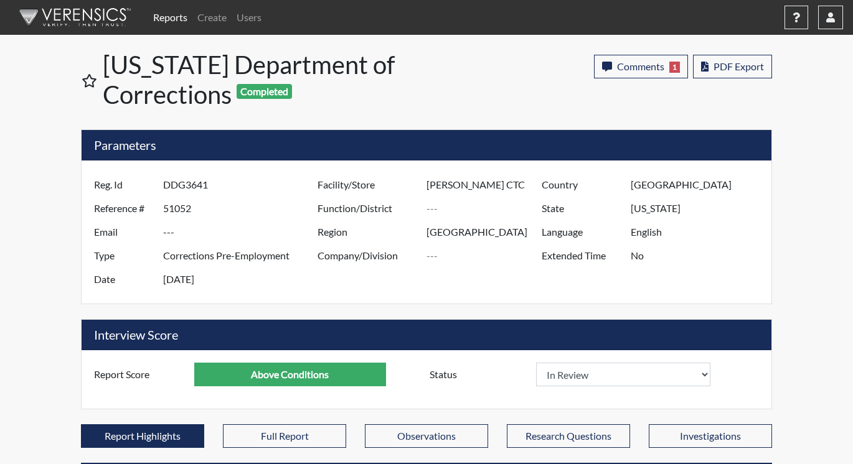
click at [164, 17] on link "Reports" at bounding box center [170, 17] width 44 height 25
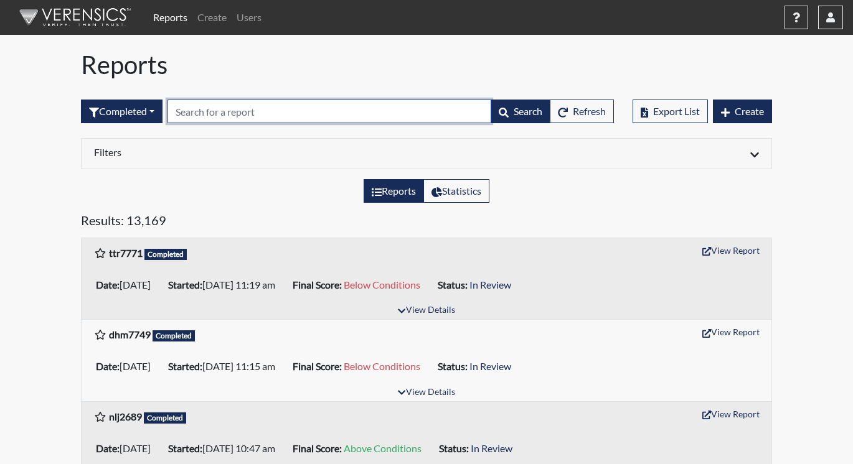
click at [221, 113] on input "text" at bounding box center [329, 112] width 324 height 24
paste input "dhm7749"
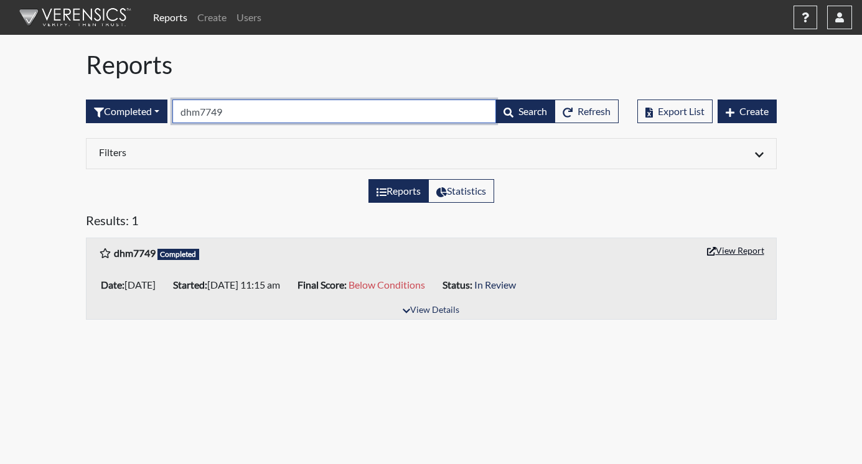
type input "dhm7749"
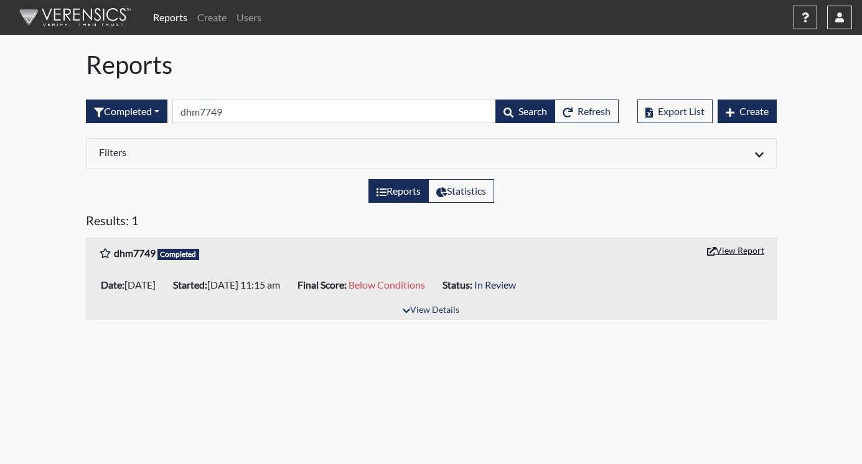
click at [740, 250] on button "View Report" at bounding box center [735, 250] width 68 height 19
click at [172, 16] on link "Reports" at bounding box center [170, 17] width 44 height 25
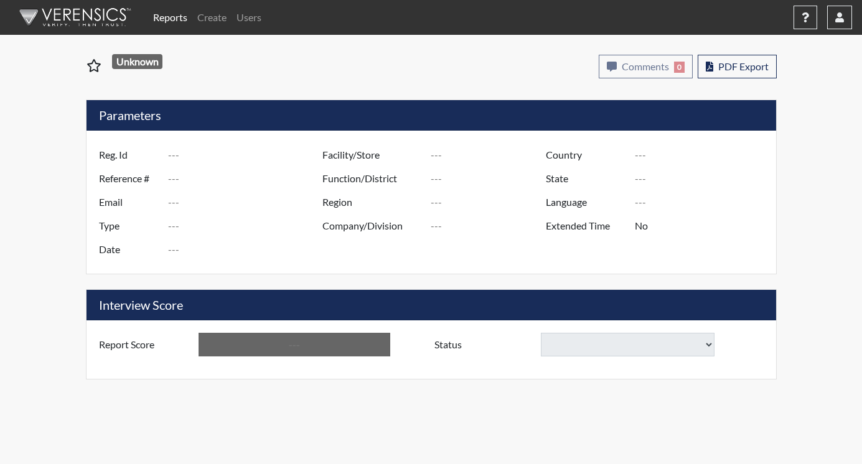
type input "dhm7749"
type input "51566"
type input "---"
type input "Corrections Pre-Employment"
type input "[DATE]"
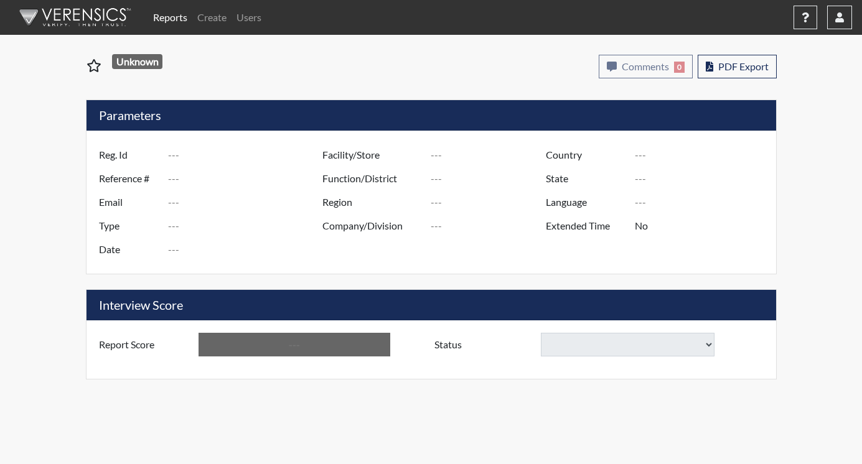
type input "GD&CP SMU*+"
type input "[GEOGRAPHIC_DATA]"
type input "[US_STATE]"
type input "English"
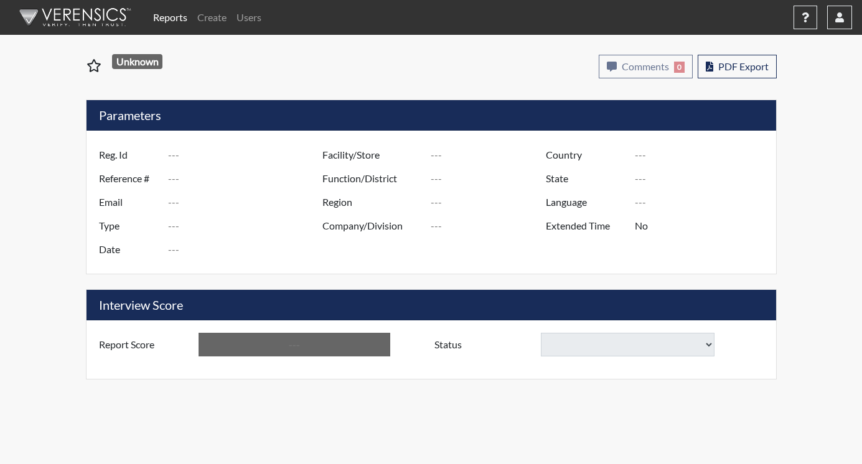
type input "Below Conditions"
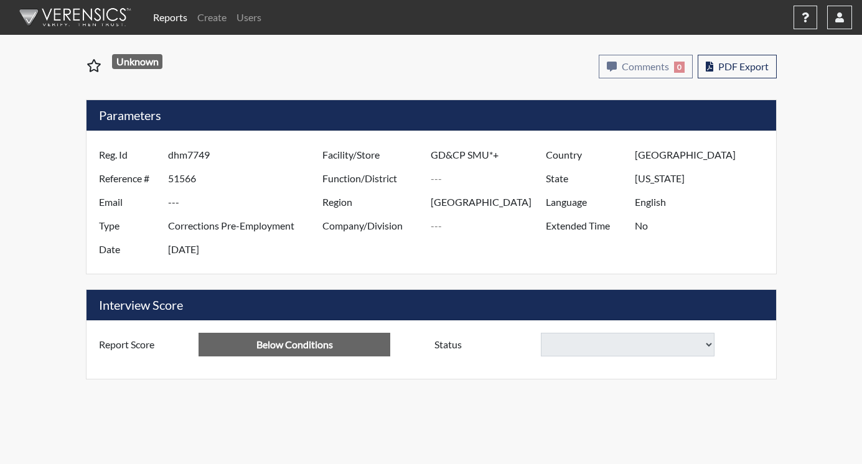
select select
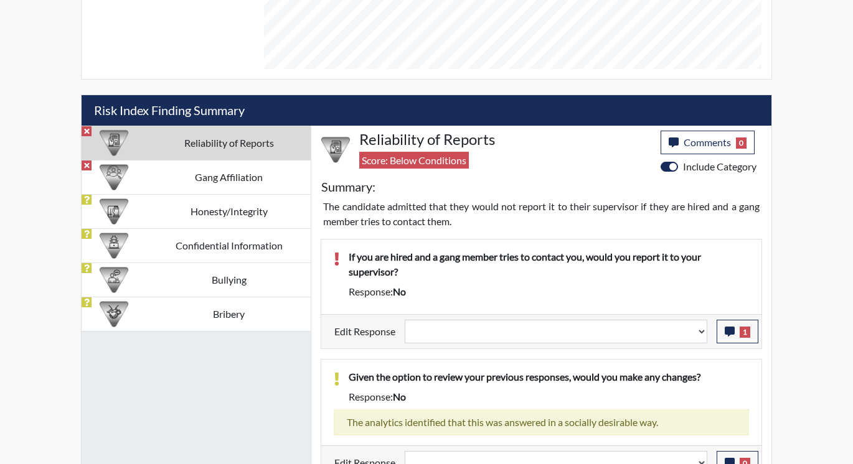
scroll to position [675, 0]
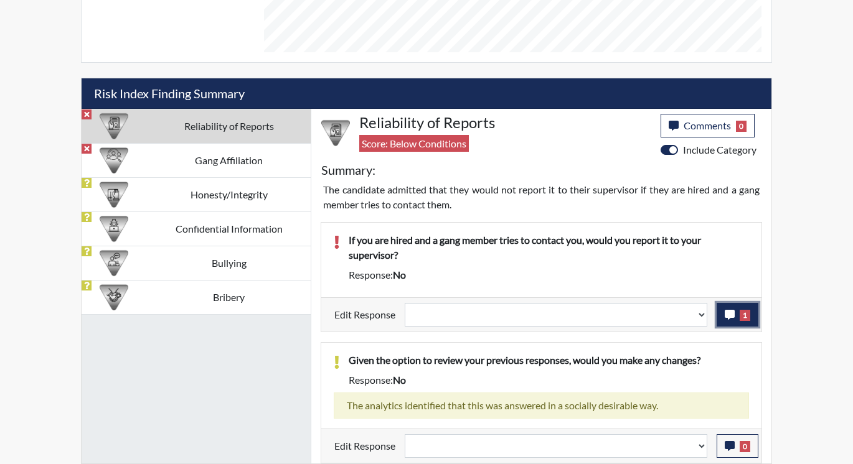
click at [741, 311] on span "1" at bounding box center [744, 315] width 11 height 11
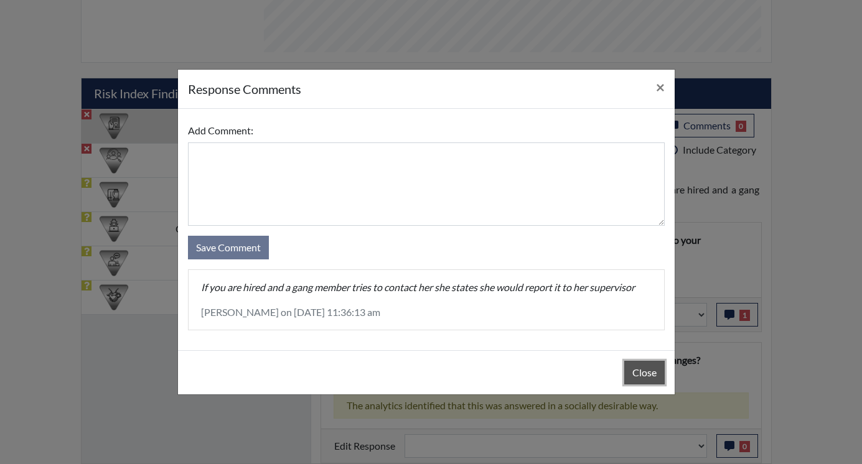
drag, startPoint x: 632, startPoint y: 375, endPoint x: 657, endPoint y: 360, distance: 28.7
click at [632, 373] on button "Close" at bounding box center [644, 373] width 40 height 24
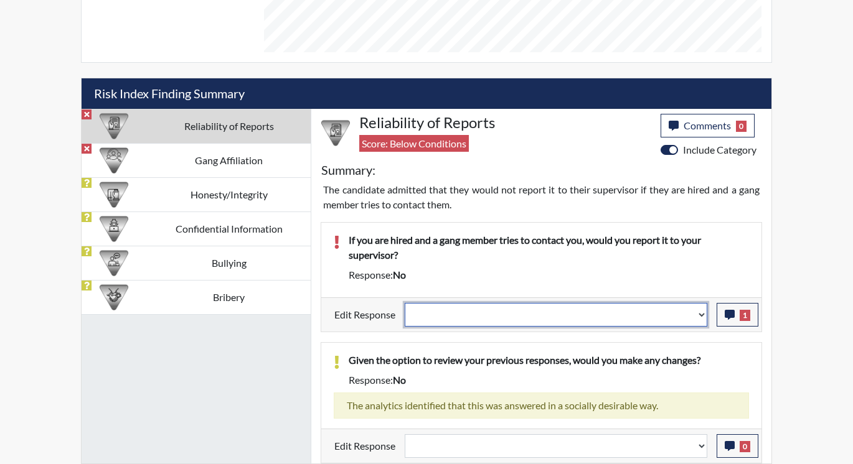
click at [701, 310] on select "Question is not relevant. Results will be updated. Reasonable explanation provi…" at bounding box center [556, 315] width 302 height 24
click at [699, 313] on select "Question is not relevant. Results will be updated. Reasonable explanation provi…" at bounding box center [556, 315] width 302 height 24
select select "reasonable-explanation-provided"
click at [405, 303] on select "Question is not relevant. Results will be updated. Reasonable explanation provi…" at bounding box center [556, 315] width 302 height 24
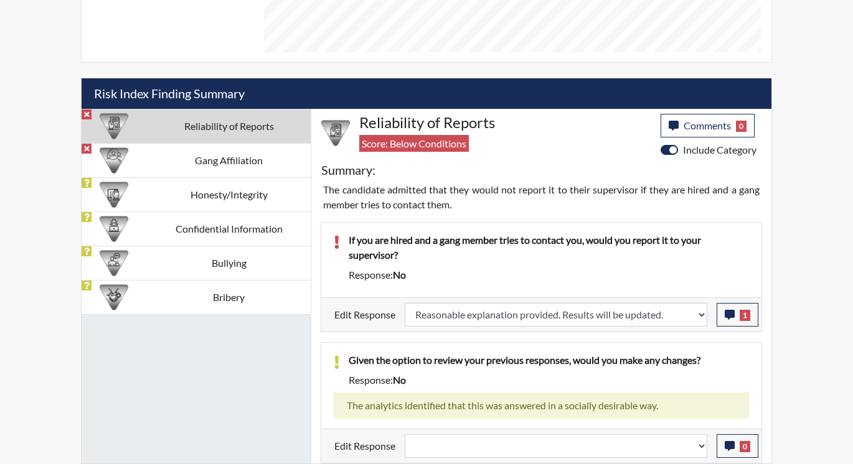
select select
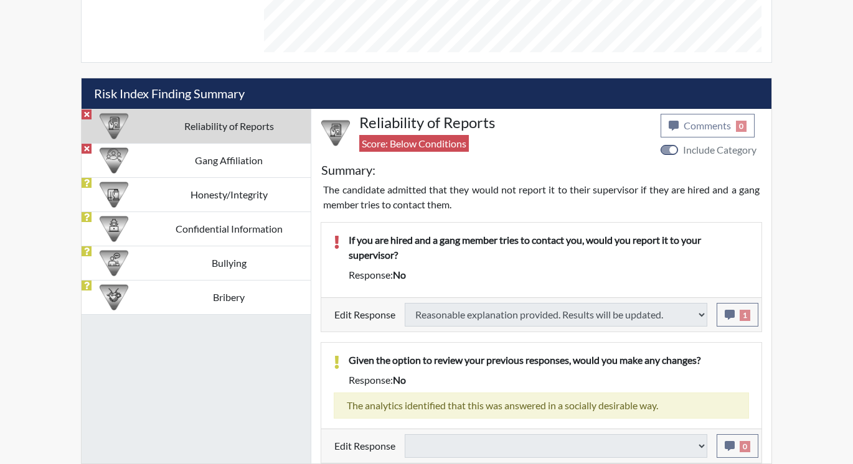
type input "Above Conditions"
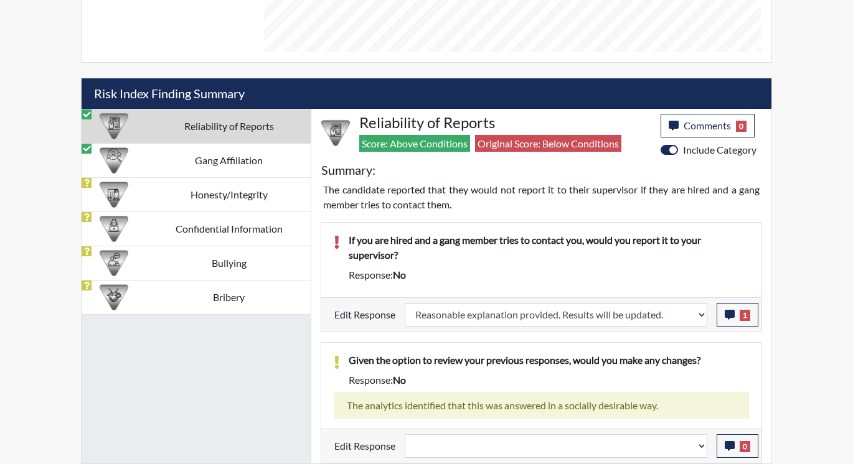
scroll to position [207, 517]
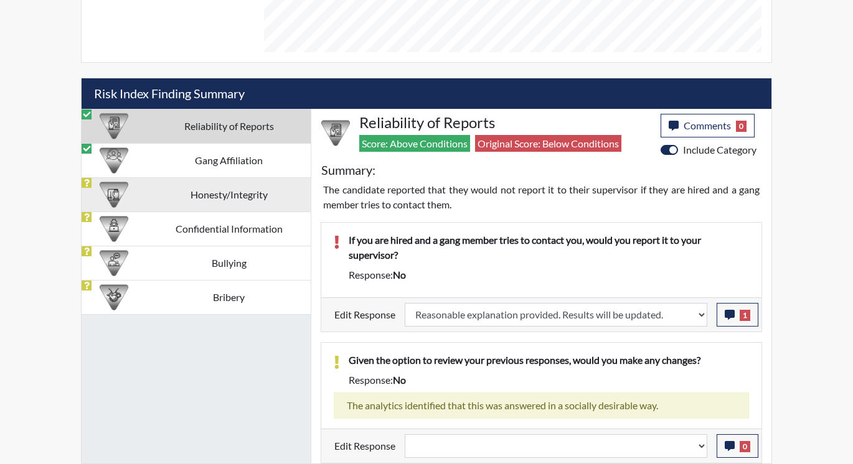
click at [255, 193] on td "Honesty/Integrity" at bounding box center [229, 194] width 164 height 34
select select
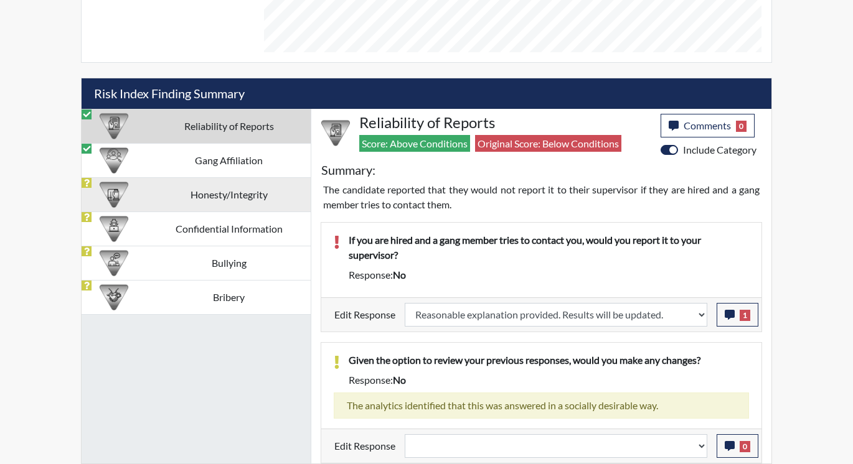
select select
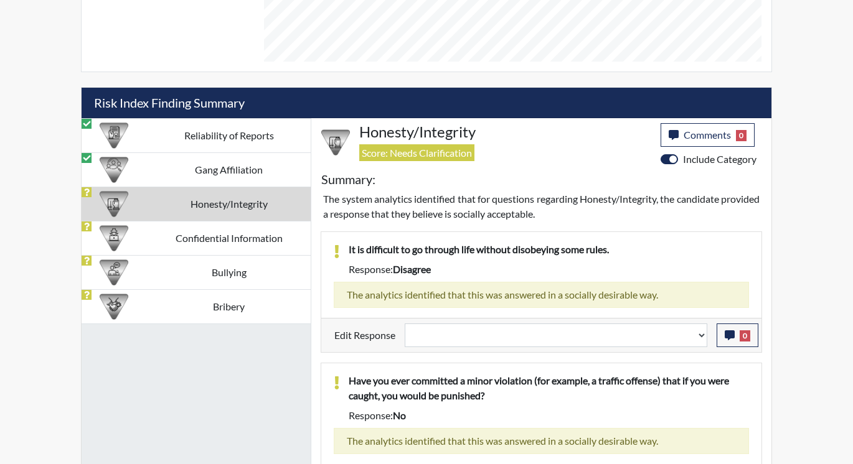
scroll to position [611, 0]
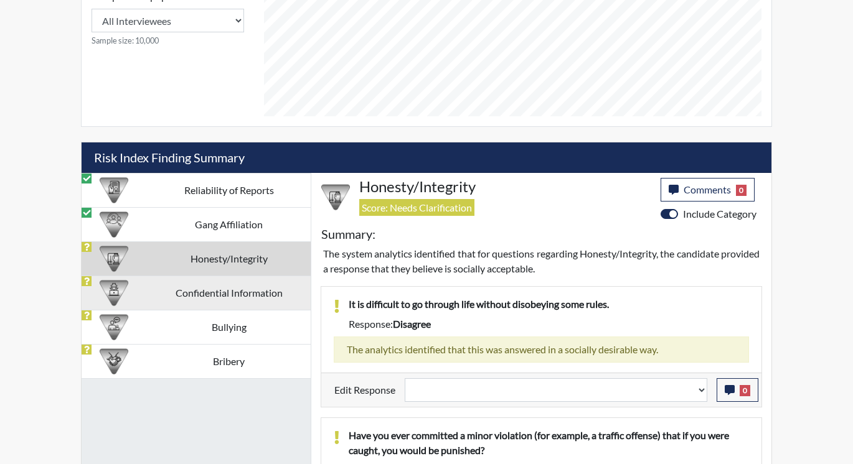
click at [161, 296] on td "Confidential Information" at bounding box center [229, 293] width 164 height 34
select select
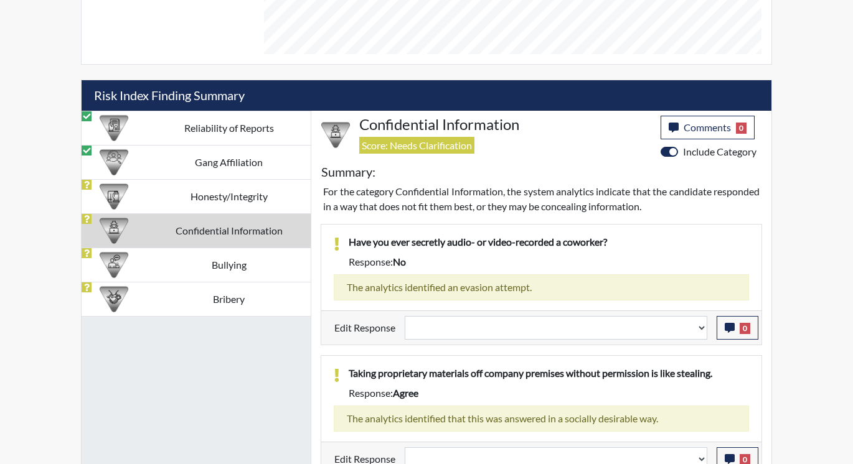
scroll to position [686, 0]
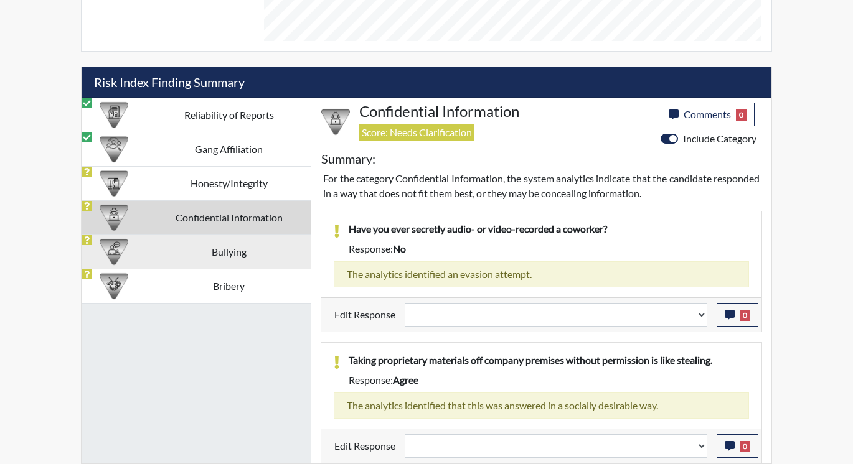
click at [238, 245] on td "Bullying" at bounding box center [229, 252] width 164 height 34
select select
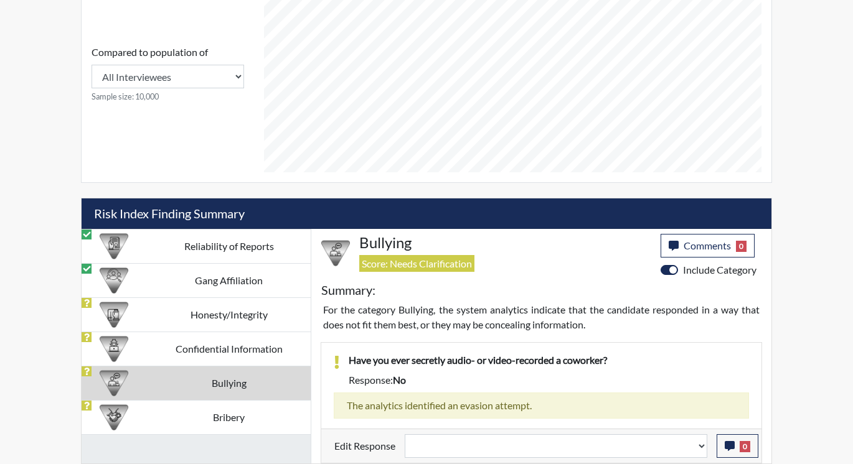
scroll to position [555, 0]
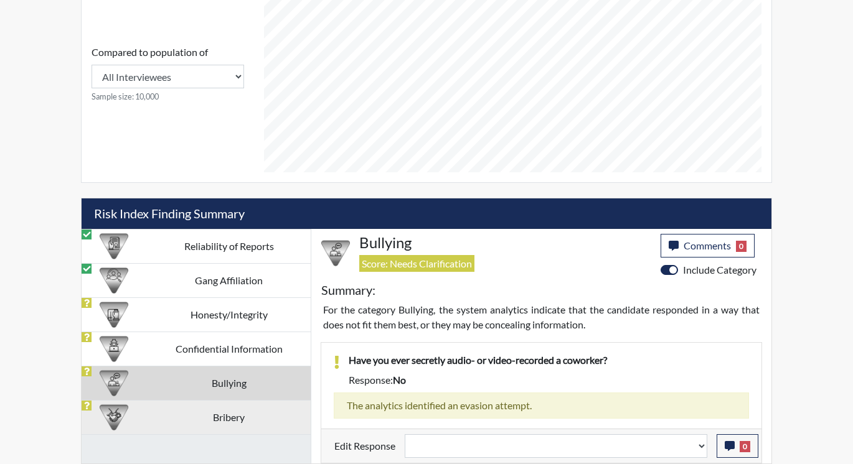
click at [271, 414] on td "Bribery" at bounding box center [229, 417] width 164 height 34
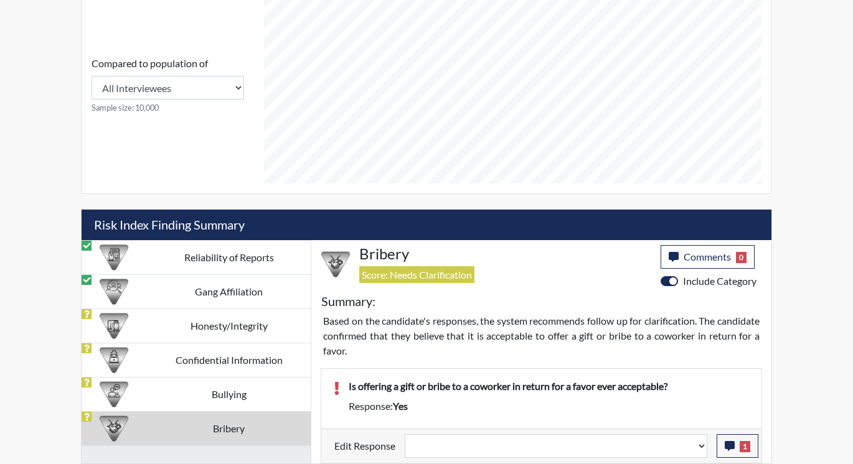
scroll to position [544, 0]
click at [750, 444] on button "1" at bounding box center [737, 446] width 42 height 24
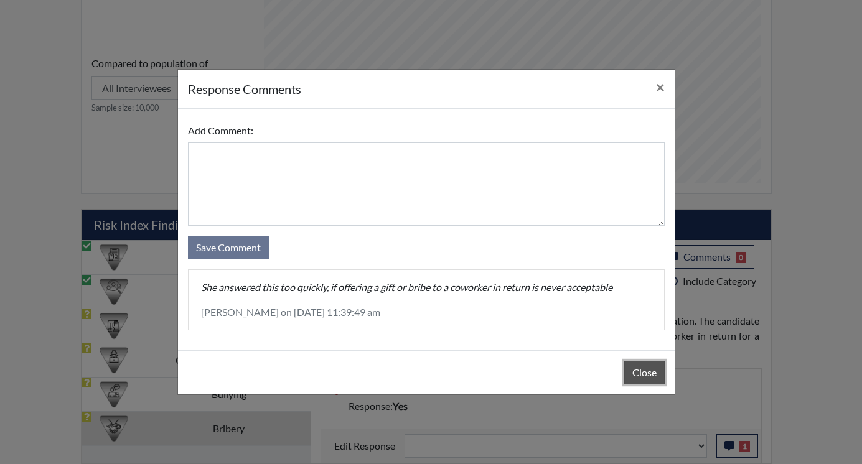
click at [632, 370] on button "Close" at bounding box center [644, 373] width 40 height 24
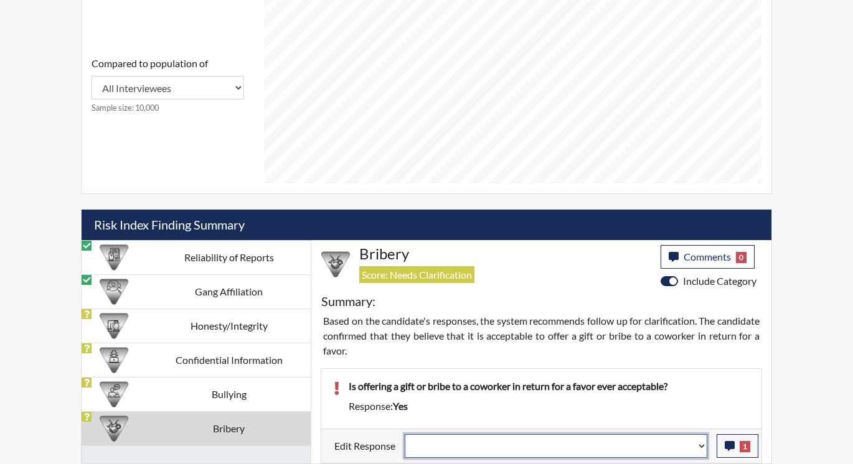
click at [701, 444] on select "Question is not relevant. Results will be updated. Reasonable explanation provi…" at bounding box center [556, 446] width 302 height 24
select select "reasonable-explanation-provided"
click at [405, 434] on select "Question is not relevant. Results will be updated. Reasonable explanation provi…" at bounding box center [556, 446] width 302 height 24
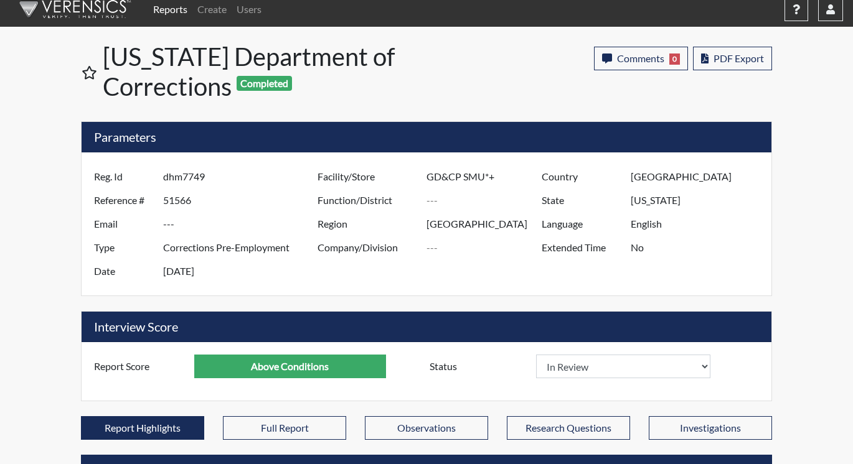
scroll to position [0, 0]
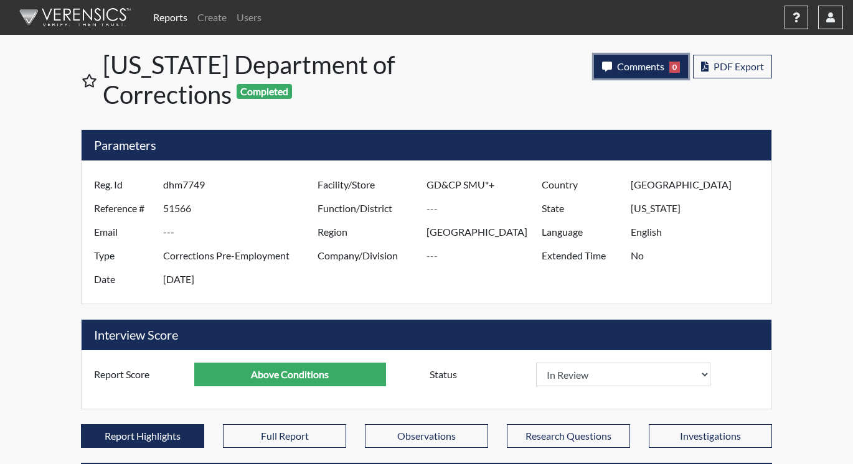
click at [646, 64] on span "Comments" at bounding box center [640, 66] width 47 height 12
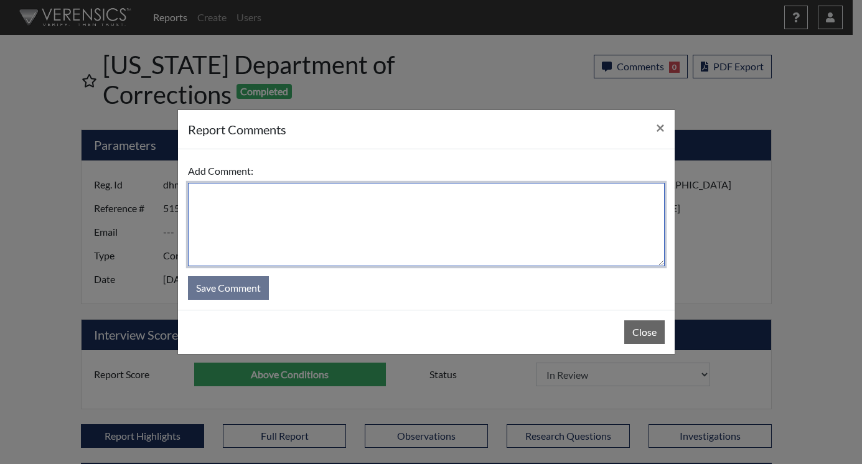
click at [432, 220] on textarea at bounding box center [426, 224] width 477 height 83
type textarea "q"
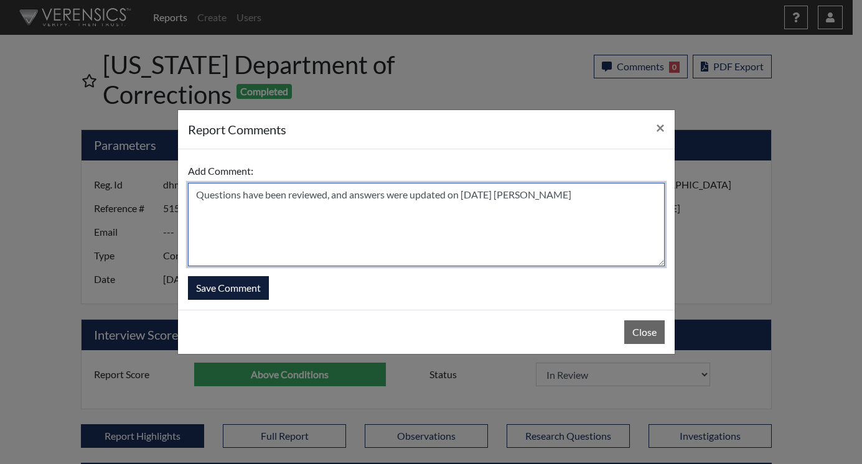
type textarea "Questions have been reviewed, and answers were updated on [DATE] [PERSON_NAME]"
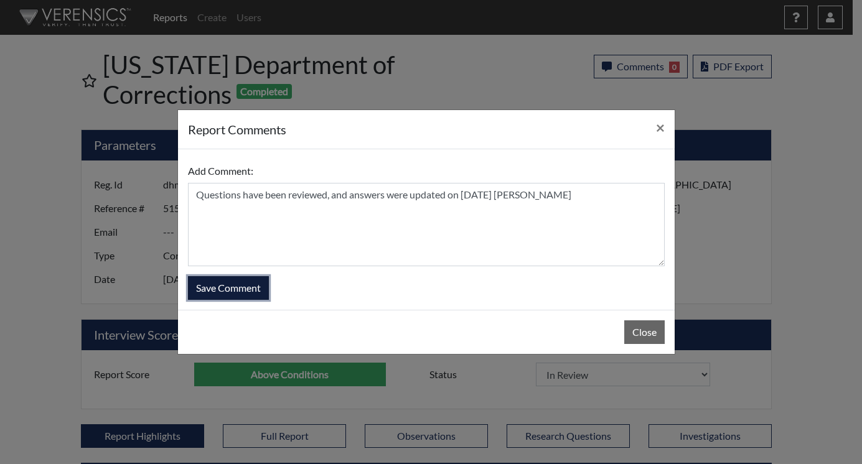
click at [258, 279] on button "Save Comment" at bounding box center [228, 288] width 81 height 24
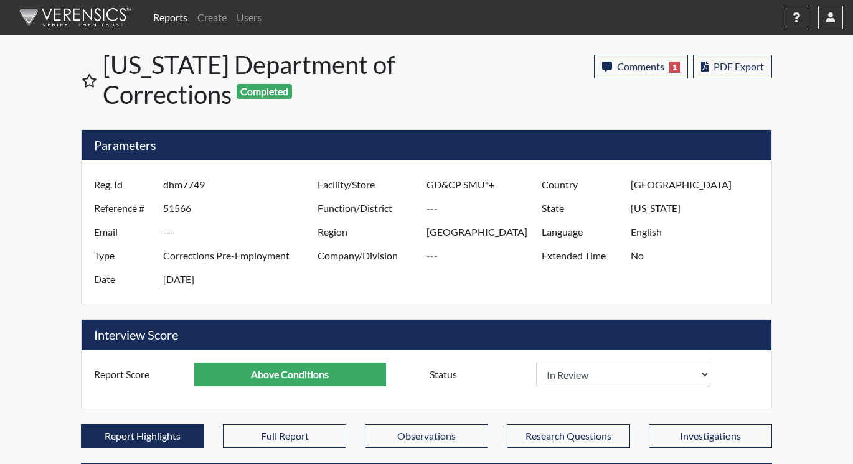
scroll to position [207, 517]
click at [177, 11] on link "Reports" at bounding box center [170, 17] width 44 height 25
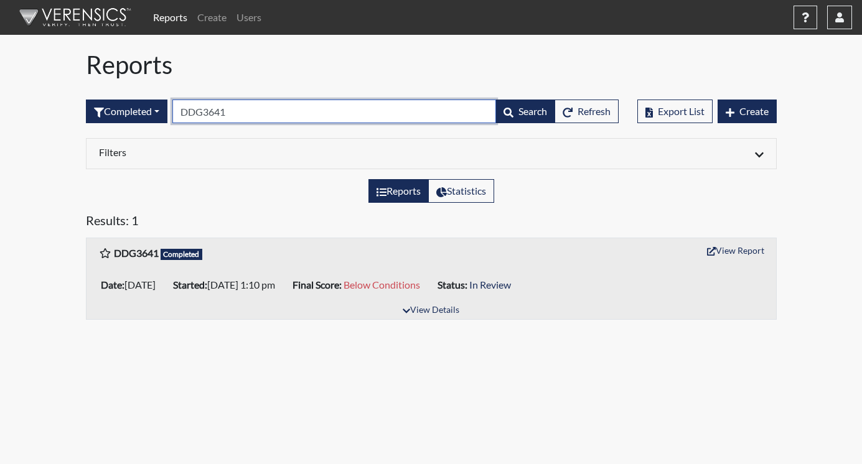
click at [251, 116] on input "DDG3641" at bounding box center [334, 112] width 324 height 24
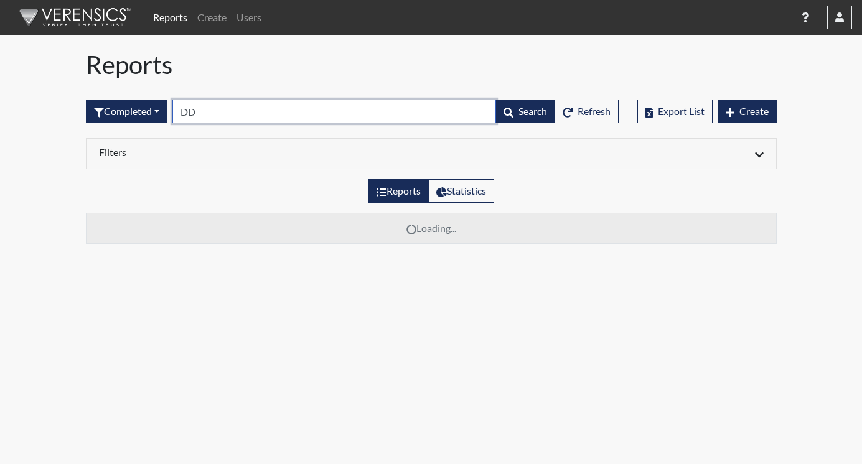
type input "D"
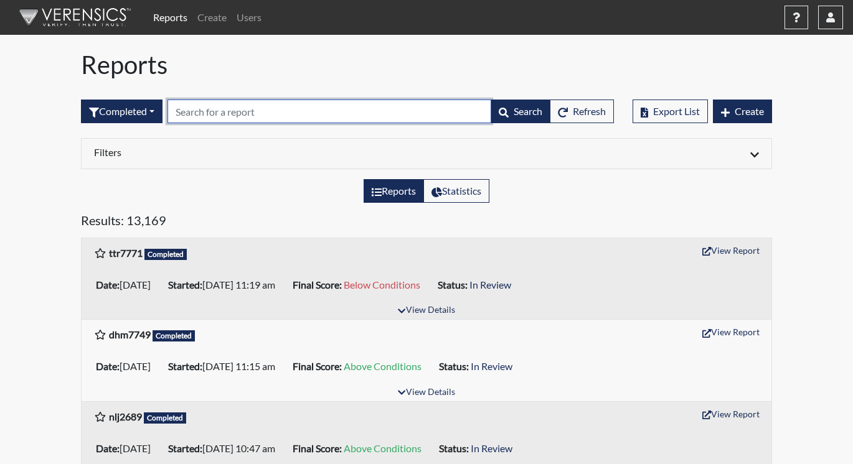
paste input "dhm7749"
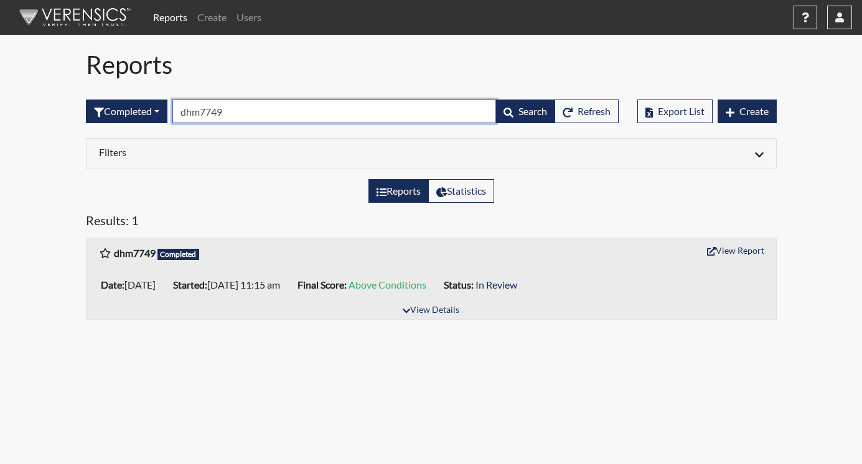
type input "dhm7749"
